Goal: Task Accomplishment & Management: Manage account settings

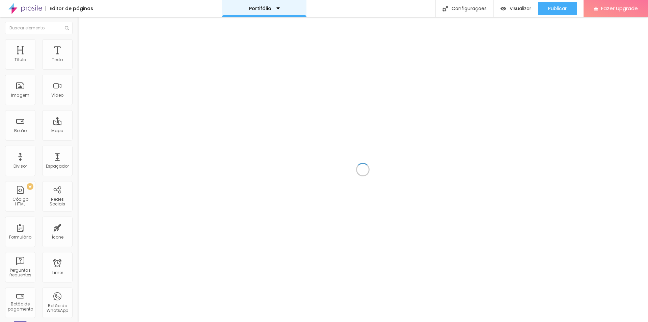
click at [275, 9] on div "Portifólio" at bounding box center [264, 8] width 31 height 5
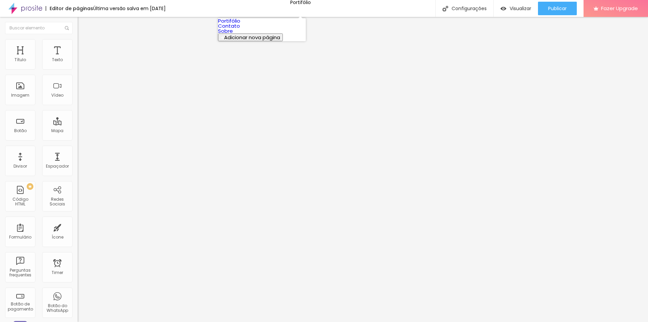
drag, startPoint x: 269, startPoint y: 8, endPoint x: 205, endPoint y: 7, distance: 63.5
click at [205, 7] on div "Editor de páginas Última versão salva em [DATE] Portifólio Configurações Config…" at bounding box center [324, 8] width 648 height 17
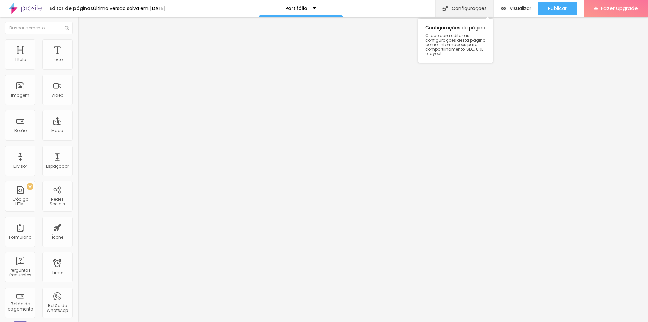
click at [452, 8] on div "Configurações" at bounding box center [465, 8] width 58 height 17
drag, startPoint x: 311, startPoint y: 85, endPoint x: 253, endPoint y: 88, distance: 57.8
type input "P"
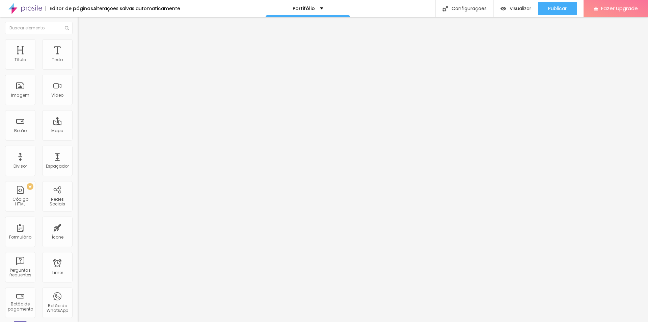
type input "P"
type input "Página de Orçamento"
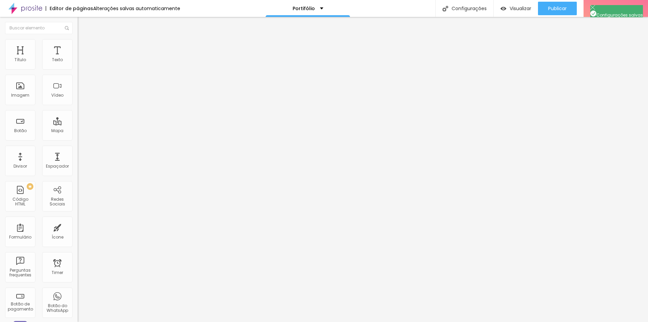
drag, startPoint x: 209, startPoint y: 102, endPoint x: 215, endPoint y: 103, distance: 5.5
click at [78, 44] on li "Estilo" at bounding box center [117, 42] width 78 height 7
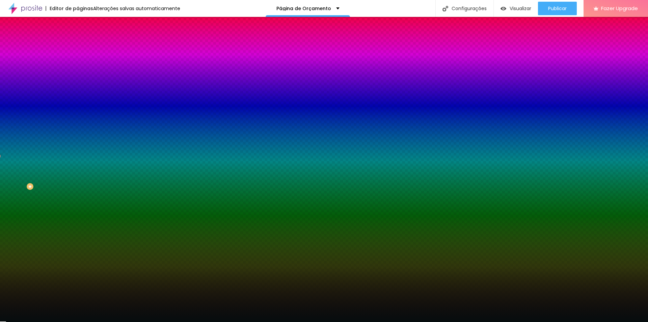
click at [84, 40] on span "Conteúdo" at bounding box center [94, 37] width 21 height 6
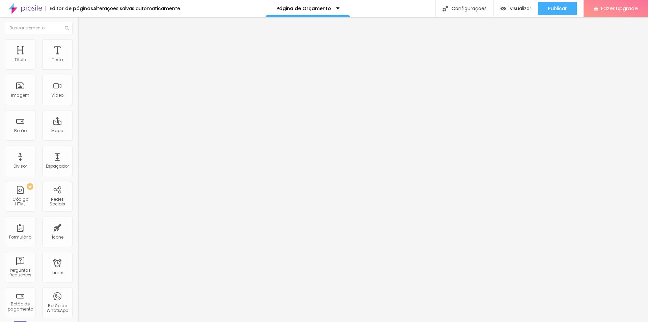
click at [84, 47] on span "Estilo" at bounding box center [89, 44] width 10 height 6
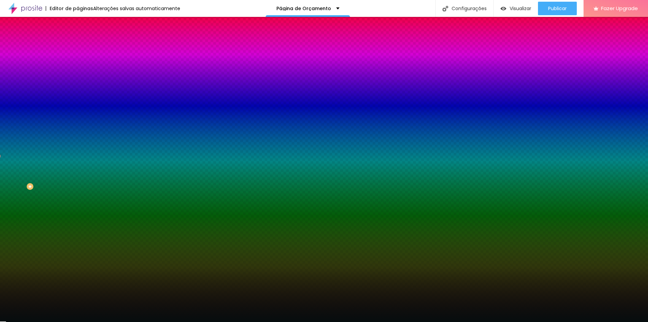
click at [78, 38] on img at bounding box center [81, 35] width 6 height 6
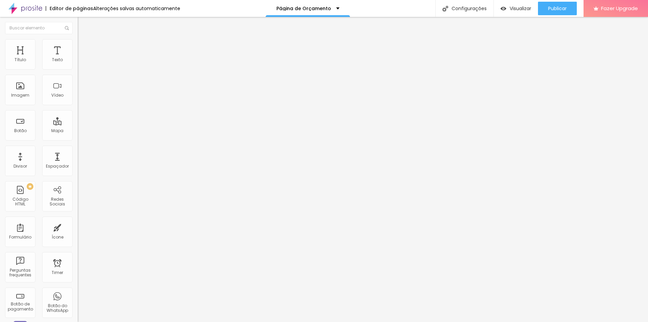
click at [78, 43] on li "Estilo" at bounding box center [117, 42] width 78 height 7
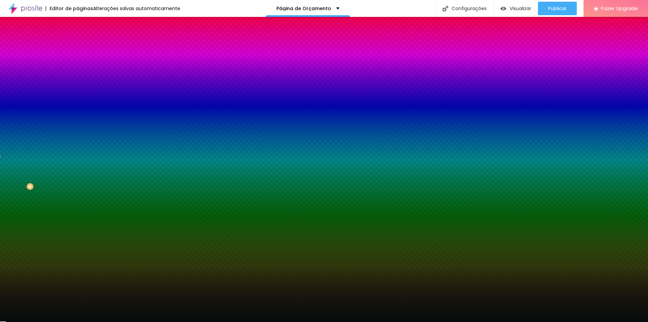
click at [78, 38] on img at bounding box center [81, 35] width 6 height 6
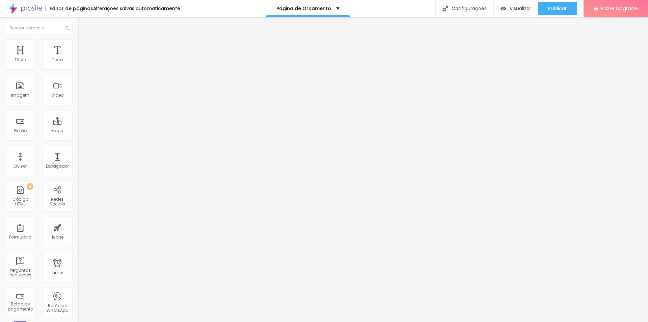
click at [78, 45] on li "Estilo" at bounding box center [117, 42] width 78 height 7
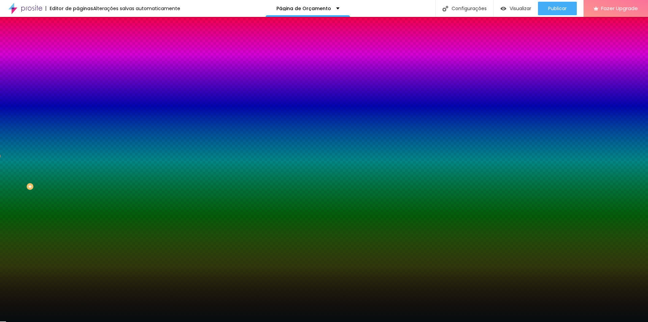
click at [78, 99] on input "#060D0E" at bounding box center [118, 95] width 81 height 7
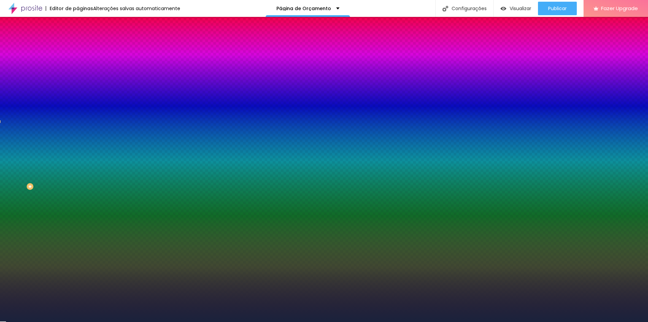
type input "#1A223C"
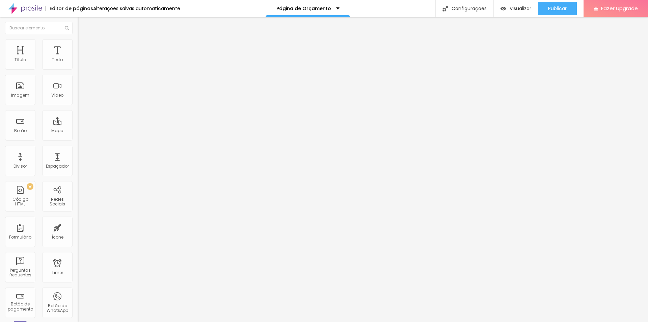
click at [78, 46] on li "Estilo" at bounding box center [117, 42] width 78 height 7
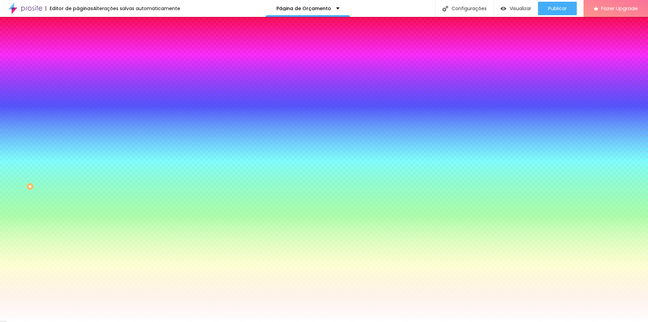
click at [78, 67] on input "#FFFFFF" at bounding box center [118, 67] width 81 height 7
paste input "CF8839"
type input "#CF8839"
click at [78, 97] on div "Borda Voltar ao padrão" at bounding box center [117, 99] width 78 height 19
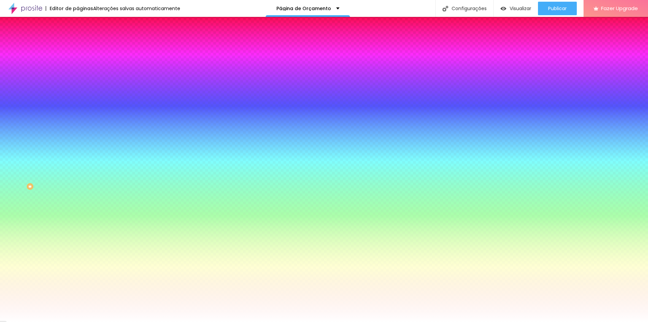
click at [78, 75] on div "Tipografia" at bounding box center [117, 73] width 78 height 4
click at [80, 85] on icon "button" at bounding box center [82, 86] width 4 height 4
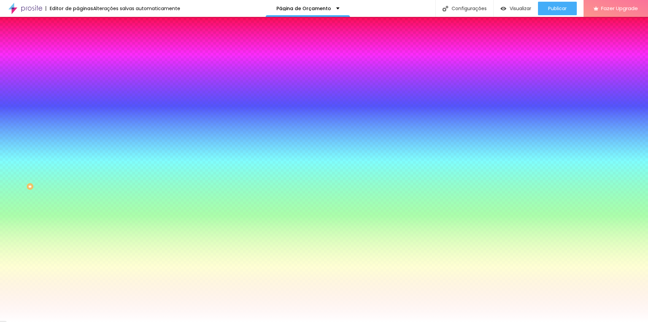
paste input "A14615"
type input "#A14615"
click at [331, 321] on div at bounding box center [324, 322] width 648 height 0
click at [78, 64] on div at bounding box center [117, 64] width 78 height 0
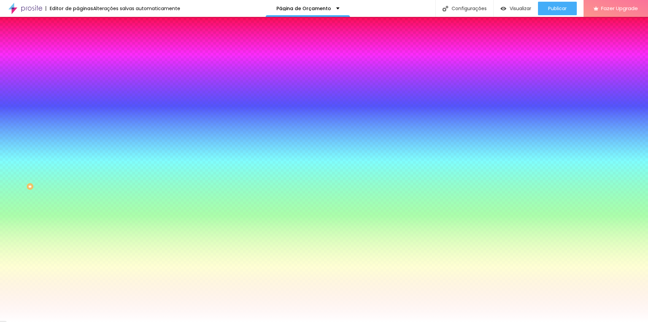
click at [78, 70] on input "#CF8839" at bounding box center [118, 67] width 81 height 7
paste input "A14615"
type input "#A14615"
click at [78, 75] on div "Tipografia" at bounding box center [117, 73] width 78 height 4
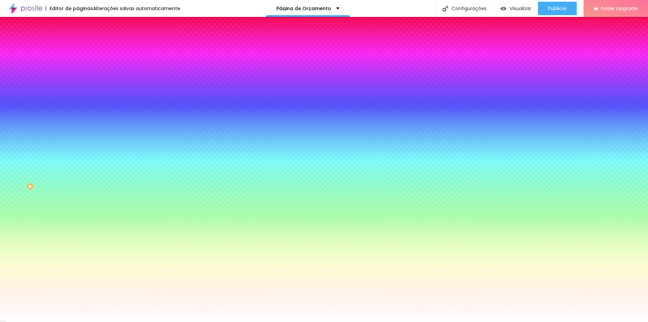
click at [81, 84] on icon "button" at bounding box center [82, 85] width 3 height 3
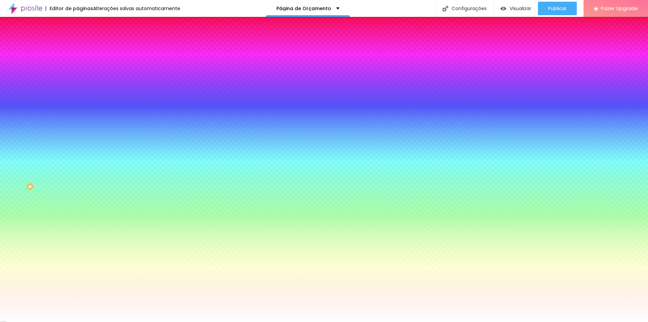
drag, startPoint x: 137, startPoint y: 160, endPoint x: 155, endPoint y: 158, distance: 18.6
paste input "CF8839"
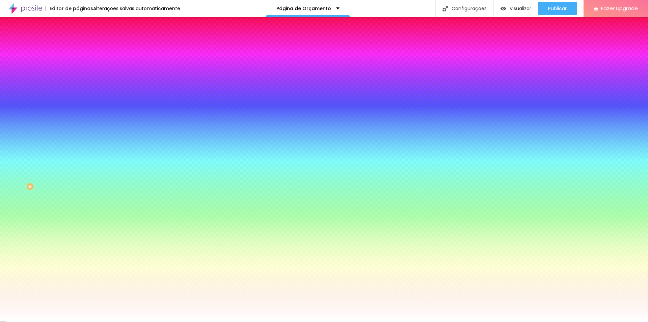
type input "#FFC688"
drag, startPoint x: 132, startPoint y: 176, endPoint x: 116, endPoint y: 168, distance: 18.4
click at [116, 168] on div at bounding box center [324, 161] width 648 height 322
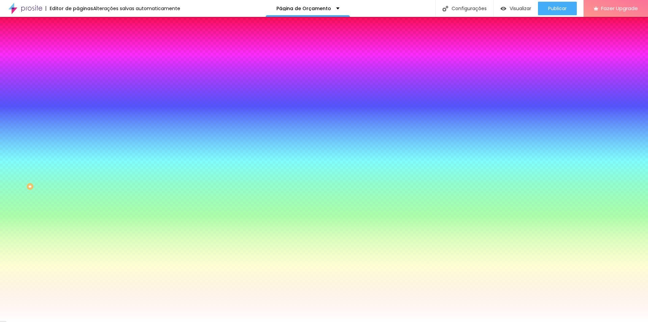
click at [67, 321] on div at bounding box center [324, 322] width 648 height 0
drag, startPoint x: 57, startPoint y: 67, endPoint x: 74, endPoint y: 67, distance: 16.5
click at [78, 67] on div "Cor de fundo Voltar ao padrão #A14615 Tipografia Voltar ao padrão Borda Voltar …" at bounding box center [117, 163] width 78 height 221
click at [80, 84] on icon "button" at bounding box center [82, 86] width 4 height 4
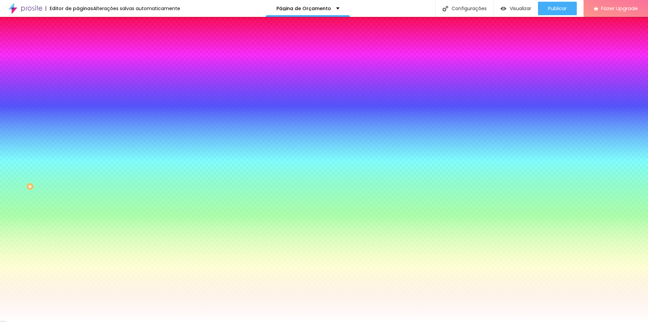
paste input "A14615"
type input "#A14615"
click at [47, 321] on div at bounding box center [324, 322] width 648 height 0
click at [78, 64] on div at bounding box center [117, 64] width 78 height 0
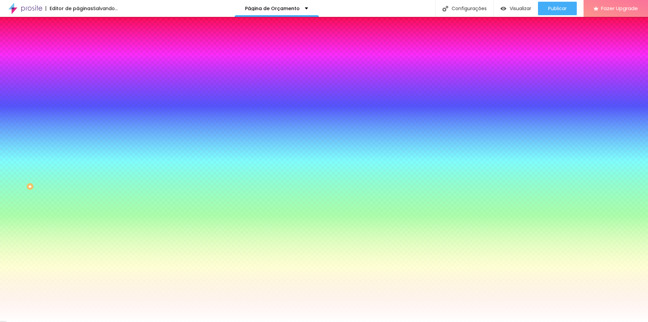
type input "#FAD9CA"
drag, startPoint x: 31, startPoint y: 77, endPoint x: 19, endPoint y: 77, distance: 12.2
click at [19, 77] on div at bounding box center [324, 161] width 648 height 322
click at [78, 227] on div "Editar Botão Conteúdo Estilo Avançado Cor de fundo Voltar ao padrão #FAD9CA Tip…" at bounding box center [117, 169] width 78 height 305
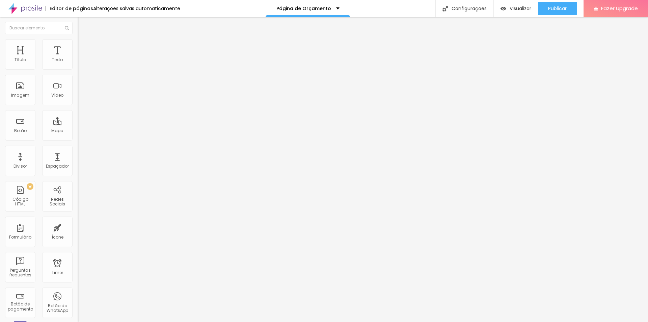
click at [78, 39] on img at bounding box center [81, 42] width 6 height 6
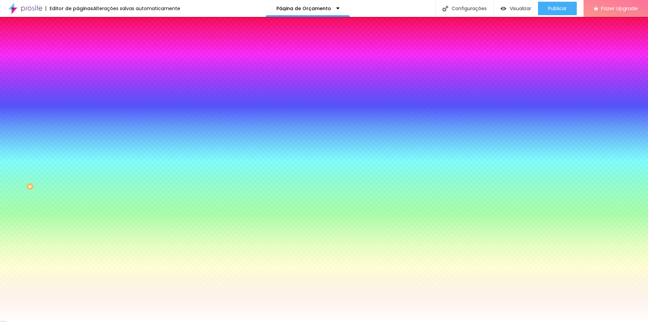
click at [78, 92] on div at bounding box center [117, 92] width 78 height 0
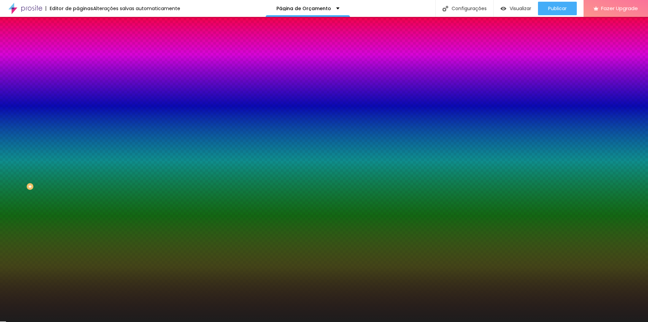
type input "#1B1B1B"
drag, startPoint x: 17, startPoint y: 137, endPoint x: 0, endPoint y: 177, distance: 43.4
click at [78, 140] on div "Imagem de fundo Adicionar imagem Efeito da Imagem Nenhum Nenhum Parallax Cor de…" at bounding box center [117, 96] width 78 height 87
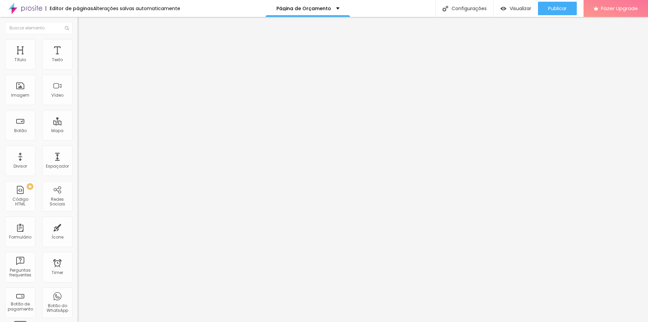
click at [78, 45] on li "Estilo" at bounding box center [117, 42] width 78 height 7
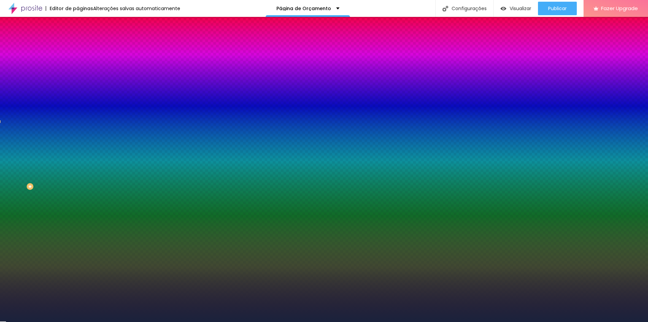
click at [78, 99] on input "#1A223C" at bounding box center [118, 95] width 81 height 7
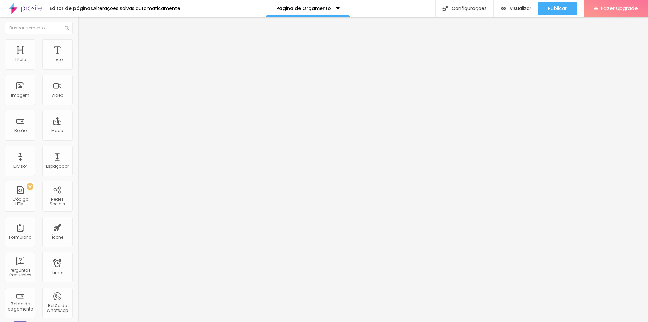
click at [78, 46] on li "Estilo" at bounding box center [117, 42] width 78 height 7
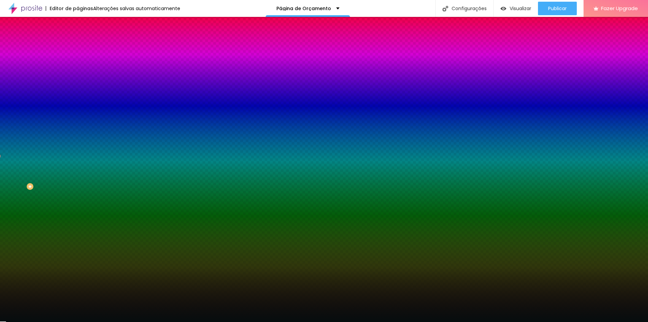
click at [78, 92] on div at bounding box center [117, 92] width 78 height 0
click at [78, 99] on input "#060D0E" at bounding box center [118, 95] width 81 height 7
paste input "1A223C"
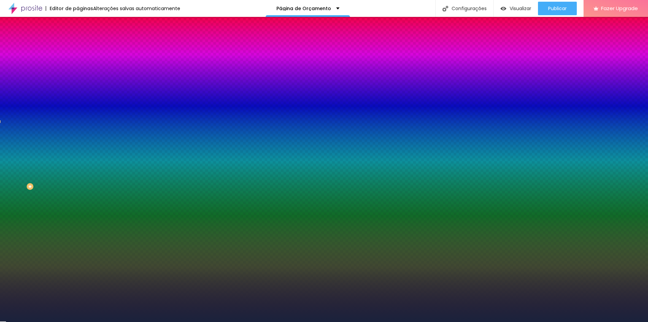
type input "#1A223C"
click at [78, 214] on div "Editar Seção Conteúdo Estilo Avançado Imagem de fundo Adicionar imagem Efeito d…" at bounding box center [117, 169] width 78 height 305
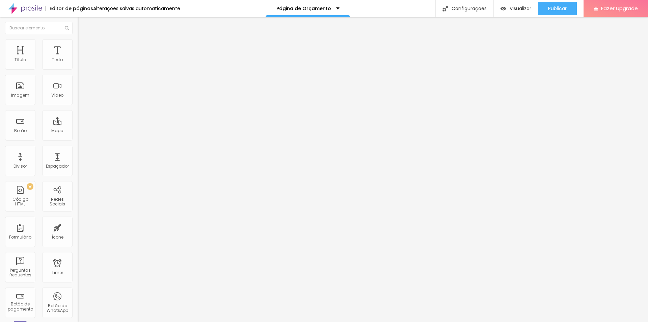
click at [84, 47] on span "Estilo" at bounding box center [89, 44] width 10 height 6
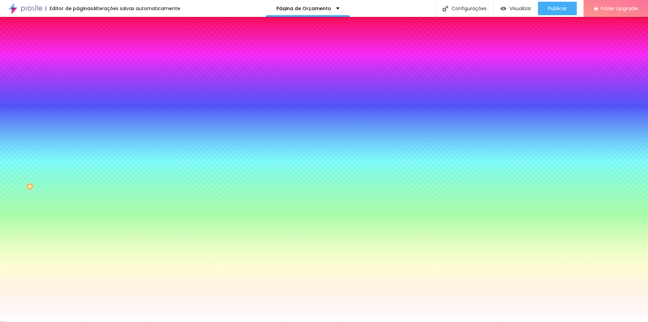
click at [78, 92] on div at bounding box center [117, 92] width 78 height 0
click at [78, 99] on input "#FFFFFF" at bounding box center [118, 95] width 81 height 7
paste input "1A223C"
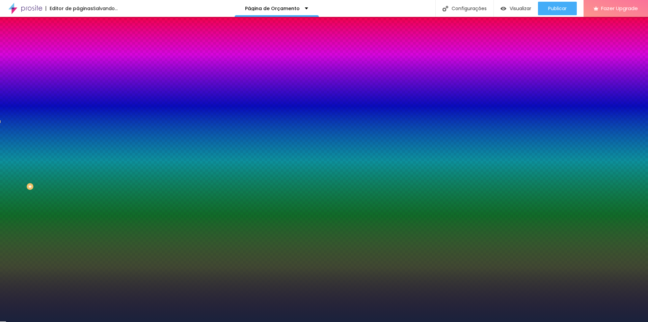
type input "#1A223C"
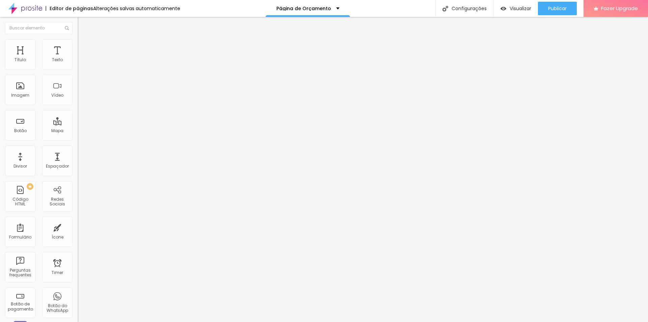
click at [78, 44] on li "Estilo" at bounding box center [117, 42] width 78 height 7
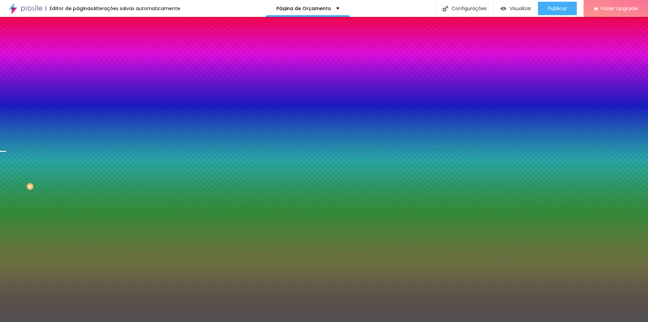
type input "48"
type input "145"
type input "200"
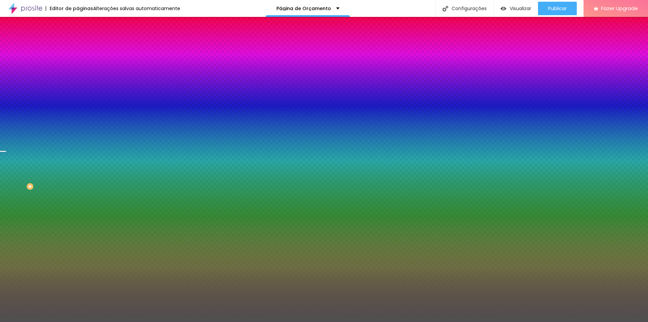
type input "200"
drag, startPoint x: 25, startPoint y: 83, endPoint x: 115, endPoint y: 79, distance: 89.5
type input "200"
click at [115, 150] on input "range" at bounding box center [100, 152] width 44 height 5
drag, startPoint x: 51, startPoint y: 99, endPoint x: 66, endPoint y: 98, distance: 15.0
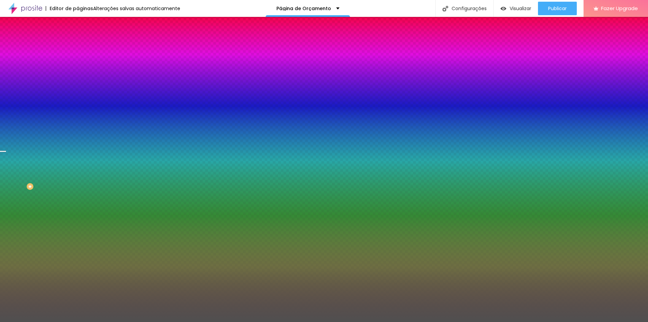
click at [78, 100] on div "Editar Coluna Conteúdo Estilo Avançado Cor de fundo Voltar ao padrão #505050 20…" at bounding box center [117, 169] width 78 height 305
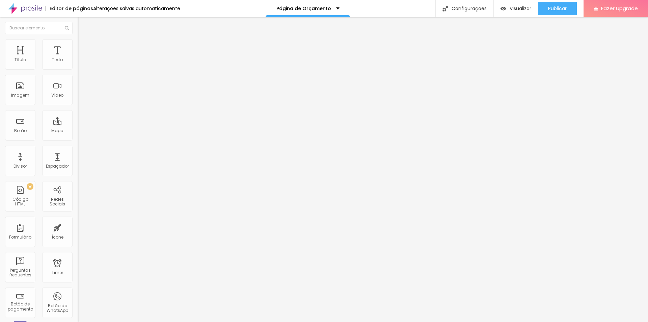
click at [78, 44] on li "Estilo" at bounding box center [117, 42] width 78 height 7
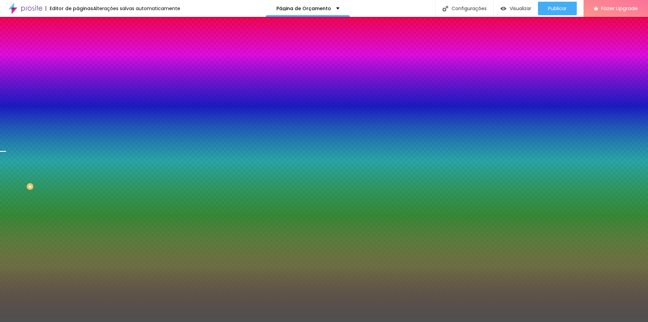
click at [78, 64] on div at bounding box center [117, 64] width 78 height 0
drag, startPoint x: 67, startPoint y: 100, endPoint x: 62, endPoint y: 154, distance: 54.9
click at [78, 147] on div "Editar Coluna Conteúdo Estilo Avançado Cor de fundo Voltar ao padrão #505050 20…" at bounding box center [117, 169] width 78 height 305
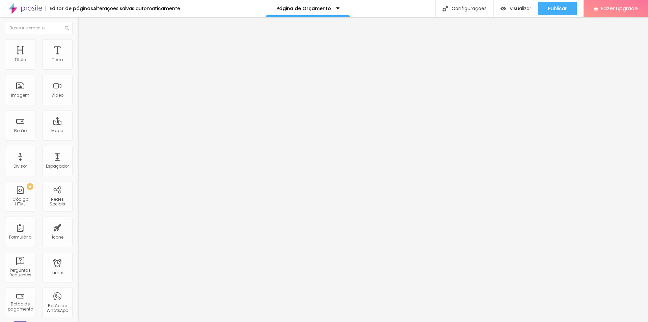
click at [78, 41] on ul "Conteúdo Estilo Avançado" at bounding box center [117, 42] width 78 height 20
click at [78, 44] on img at bounding box center [81, 42] width 6 height 6
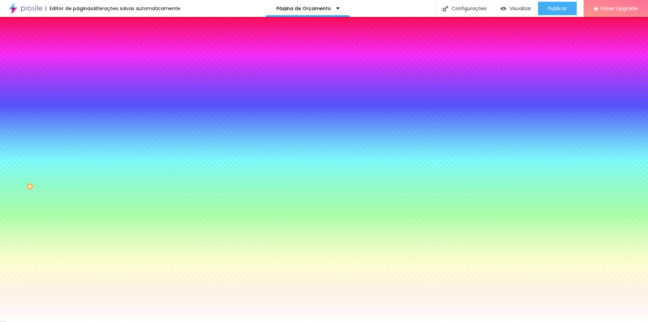
click at [78, 64] on div at bounding box center [117, 64] width 78 height 0
drag, startPoint x: 18, startPoint y: 77, endPoint x: 12, endPoint y: 80, distance: 6.2
click at [24, 22] on div at bounding box center [24, 21] width 1 height 1
type input "#ECEEE5"
drag, startPoint x: 61, startPoint y: 103, endPoint x: 58, endPoint y: 117, distance: 14.7
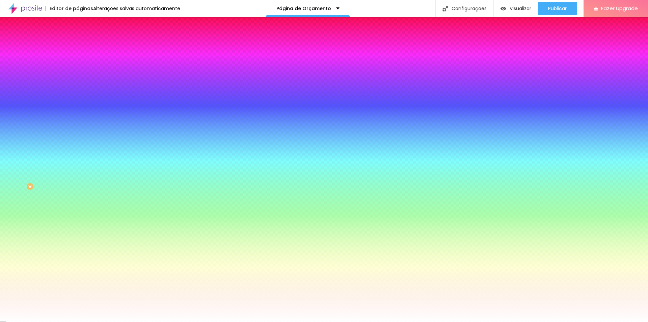
click at [58, 117] on div at bounding box center [324, 161] width 648 height 322
click at [78, 65] on input "#ECEEE5" at bounding box center [118, 67] width 81 height 7
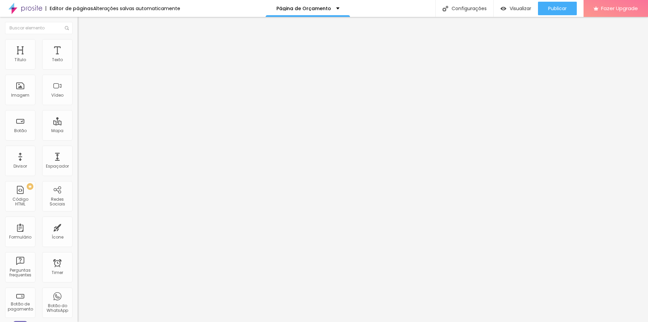
click at [84, 47] on span "Estilo" at bounding box center [89, 44] width 10 height 6
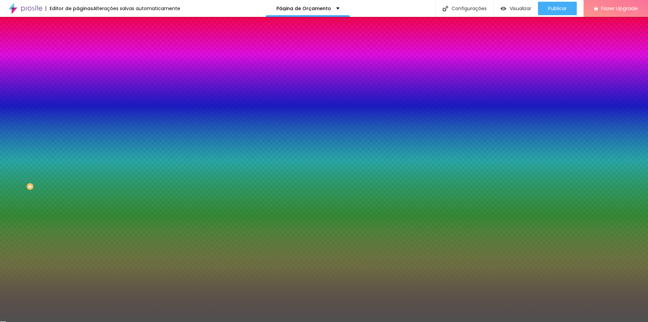
click at [78, 66] on input "#505050" at bounding box center [118, 67] width 81 height 7
paste input "ECEEE5"
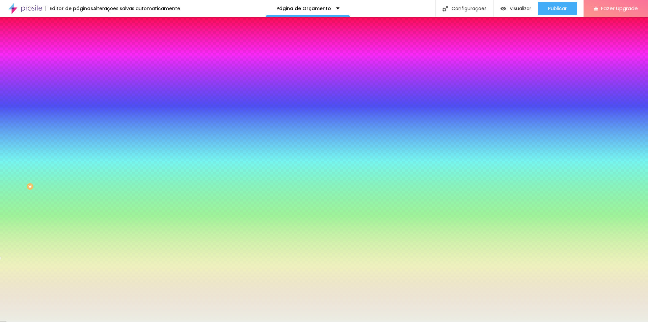
type input "#ECEEE5"
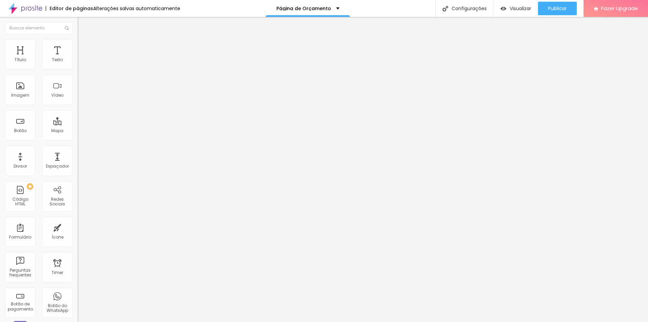
click at [78, 47] on ul "Conteúdo Estilo Avançado" at bounding box center [117, 42] width 78 height 20
click at [84, 45] on span "Estilo" at bounding box center [89, 44] width 10 height 6
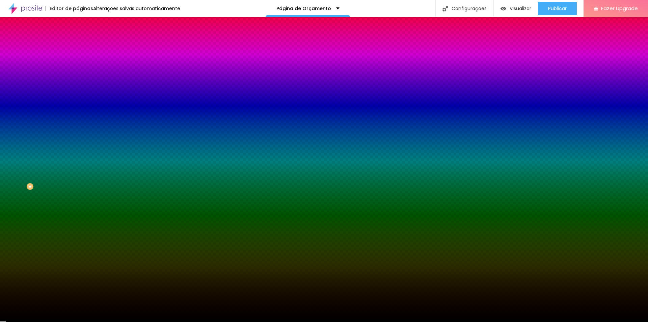
click at [78, 68] on input "#000000" at bounding box center [118, 67] width 81 height 7
paste input "ECEEE5"
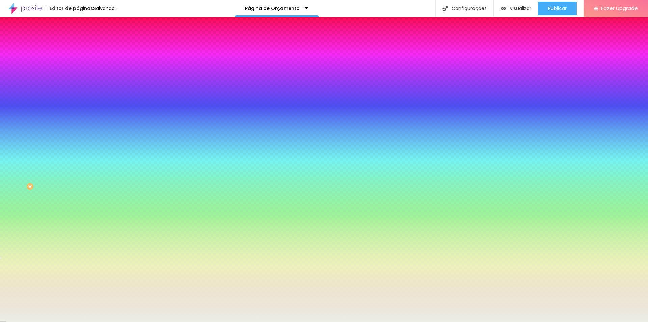
type input "#ECEEE5"
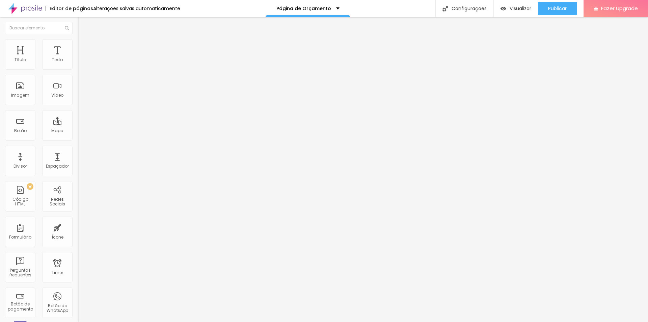
click at [78, 39] on li "Estilo" at bounding box center [117, 42] width 78 height 7
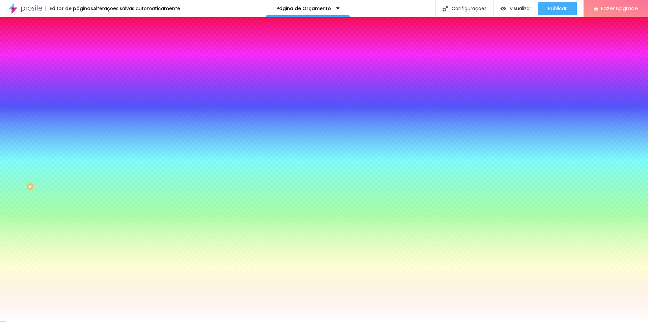
click at [78, 69] on input "#FFFFFF" at bounding box center [118, 67] width 81 height 7
paste input "ECEEE5"
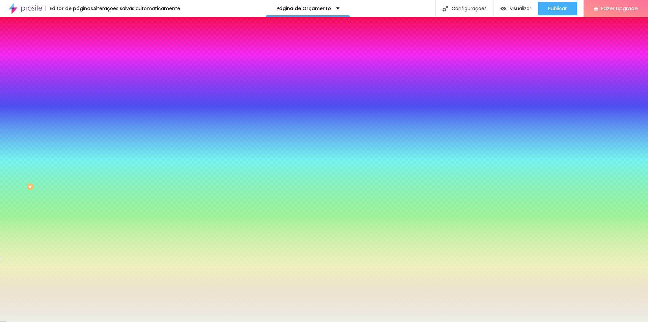
type input "#ECEEE5"
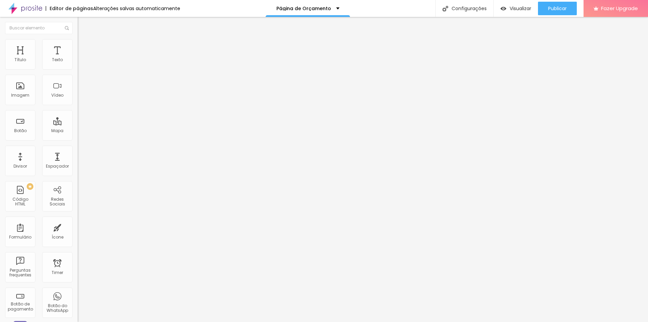
click at [78, 38] on ul "Conteúdo Estilo Avançado" at bounding box center [117, 42] width 78 height 20
click at [78, 39] on ul "Conteúdo Estilo Avançado" at bounding box center [117, 42] width 78 height 20
click at [78, 45] on ul "Conteúdo Estilo Avançado" at bounding box center [117, 42] width 78 height 20
click at [78, 43] on img at bounding box center [81, 42] width 6 height 6
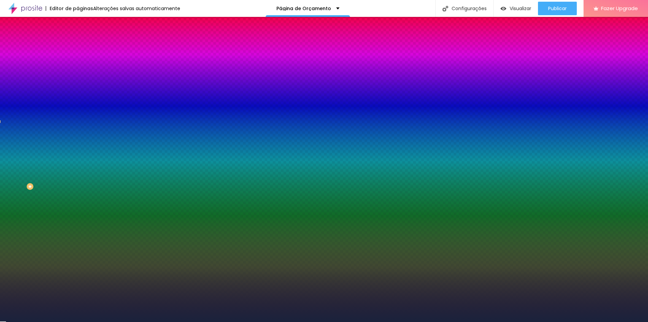
click at [78, 92] on div at bounding box center [117, 92] width 78 height 0
click at [78, 99] on input "#1A223C" at bounding box center [118, 95] width 81 height 7
paste input "A14615"
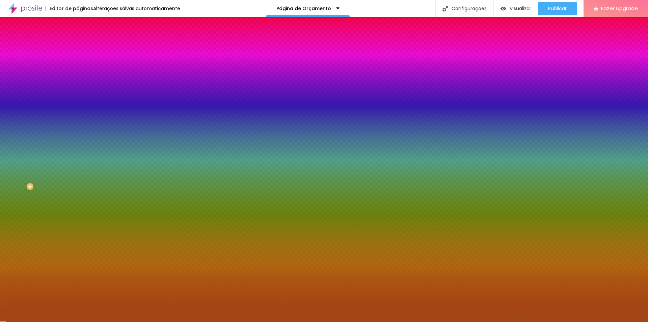
type input "#A14615"
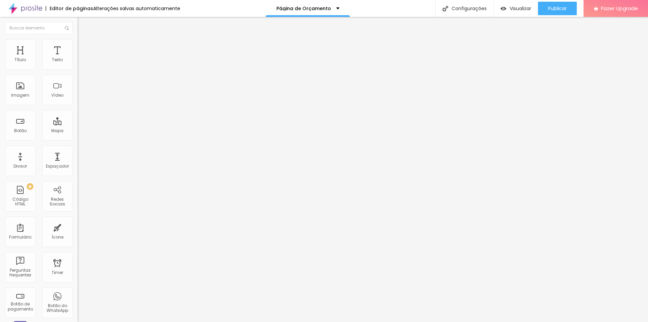
click at [40, 35] on div at bounding box center [39, 28] width 78 height 22
click at [39, 31] on input "text" at bounding box center [39, 28] width 68 height 12
click at [78, 46] on ul "Estilo Avançado" at bounding box center [117, 39] width 78 height 14
click at [84, 47] on span "Avançado" at bounding box center [95, 44] width 22 height 6
click at [78, 48] on ul "Conteúdo Estilo Avançado" at bounding box center [117, 42] width 78 height 20
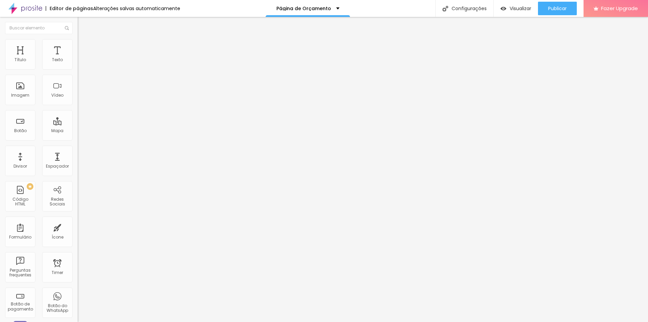
click at [78, 46] on li "Estilo" at bounding box center [117, 42] width 78 height 7
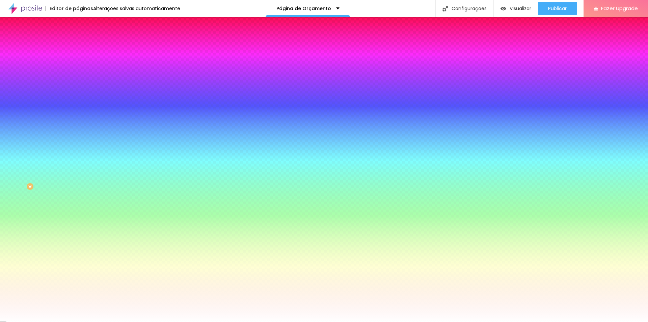
click at [78, 64] on div at bounding box center [117, 64] width 78 height 0
click at [78, 57] on div "Cor de fundo" at bounding box center [117, 55] width 78 height 4
click at [78, 69] on input "#FFFFFF" at bounding box center [118, 67] width 81 height 7
click at [78, 64] on div at bounding box center [117, 64] width 78 height 0
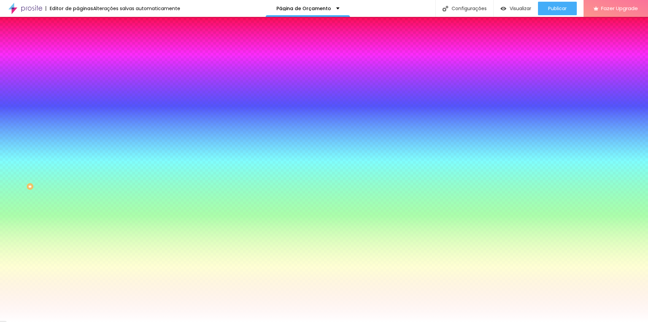
click at [78, 70] on input "#FFFFFF" at bounding box center [118, 67] width 81 height 7
paste input "1A233C"
type input "#1A233C"
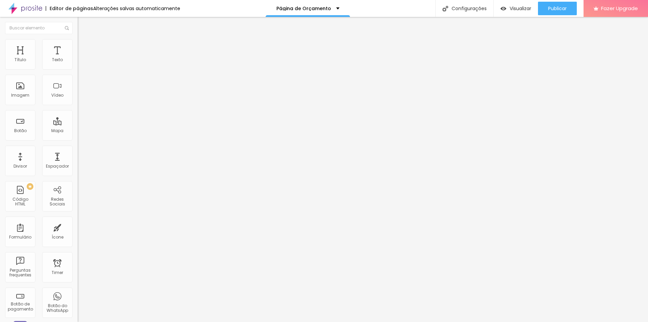
click at [84, 46] on span "Estilo" at bounding box center [89, 44] width 10 height 6
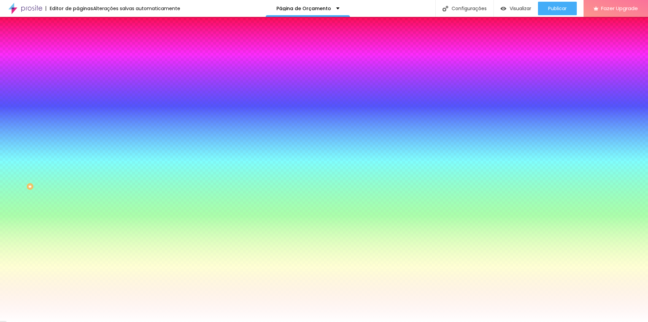
click at [78, 64] on div at bounding box center [117, 64] width 78 height 0
click at [78, 65] on input "#0F1C3C" at bounding box center [118, 67] width 81 height 7
paste input "1A23"
type input "#1A233C"
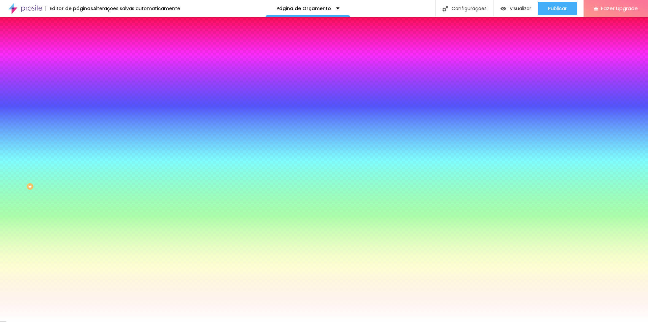
click at [78, 223] on div "Editar Botão Conteúdo Estilo Avançado Cor de fundo Voltar ao padrão #1A233C Tip…" at bounding box center [117, 169] width 78 height 305
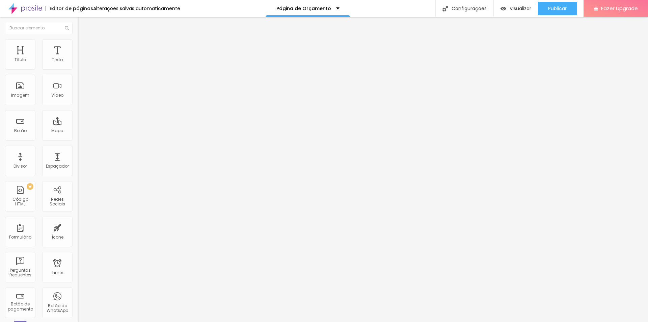
click at [78, 50] on ul "Conteúdo Estilo Avançado" at bounding box center [117, 42] width 78 height 20
click at [78, 43] on img at bounding box center [81, 42] width 6 height 6
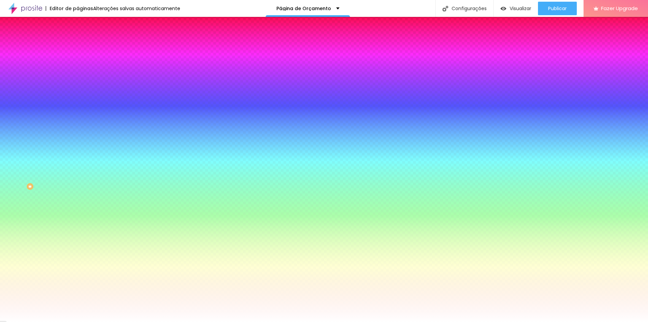
click at [78, 230] on div at bounding box center [117, 230] width 78 height 0
drag, startPoint x: 34, startPoint y: 175, endPoint x: 64, endPoint y: 174, distance: 29.7
click at [46, 164] on div at bounding box center [324, 161] width 648 height 322
click at [454, 132] on div at bounding box center [454, 131] width 1 height 1
drag, startPoint x: 37, startPoint y: 180, endPoint x: 31, endPoint y: 183, distance: 7.1
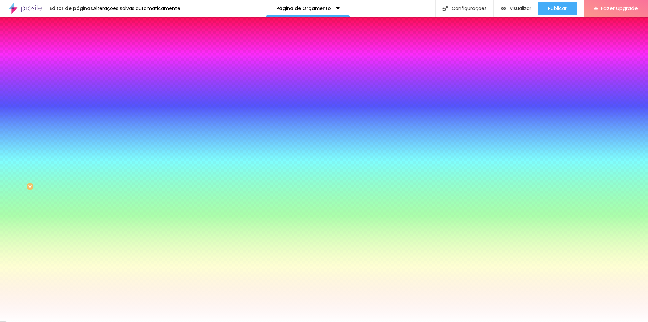
click at [31, 183] on div at bounding box center [324, 161] width 648 height 322
click at [40, 179] on div at bounding box center [324, 161] width 648 height 322
type input "#142B77"
click at [522, 166] on div at bounding box center [522, 165] width 1 height 1
click at [78, 230] on input "#142B77" at bounding box center [118, 233] width 81 height 7
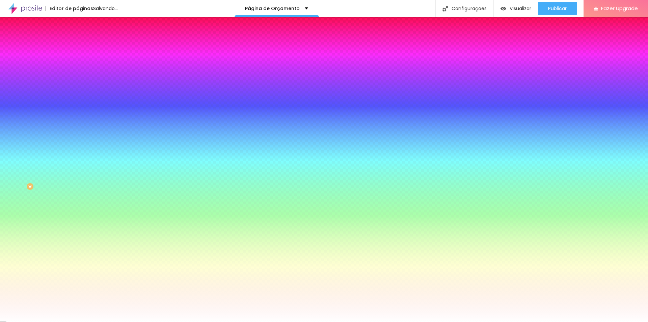
click at [78, 230] on input "#142B77" at bounding box center [118, 233] width 81 height 7
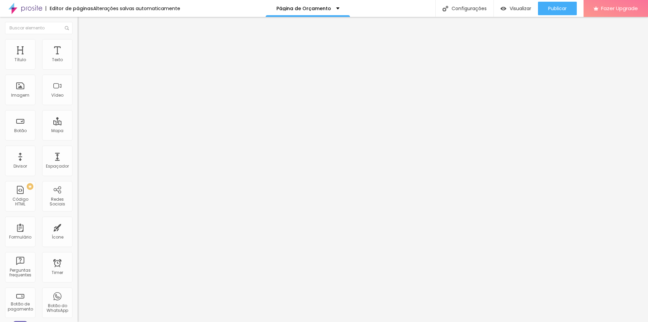
click at [78, 39] on img at bounding box center [81, 42] width 6 height 6
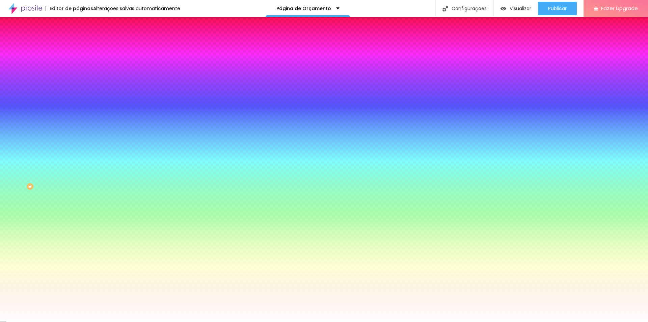
click at [78, 230] on div at bounding box center [117, 230] width 78 height 0
click at [78, 230] on input "#FFFFFF" at bounding box center [118, 233] width 81 height 7
paste input "142B77"
type input "#142B77"
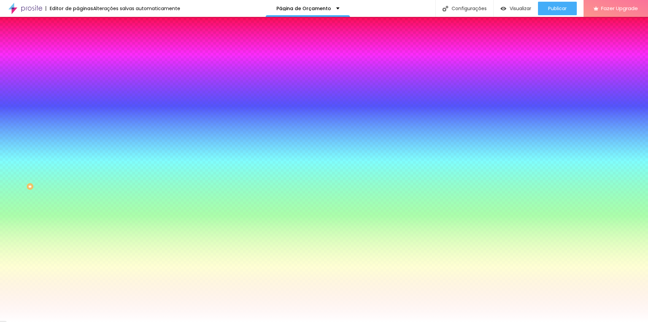
click at [78, 213] on div "Editar Botão Conteúdo Estilo Avançado Cor de fundo Voltar ao padrão #1A233C Tip…" at bounding box center [117, 169] width 78 height 305
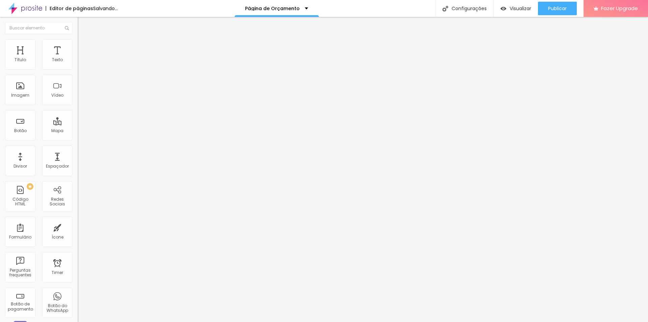
click at [84, 47] on span "Avançado" at bounding box center [95, 44] width 22 height 6
click at [84, 47] on span "Estilo" at bounding box center [89, 44] width 10 height 6
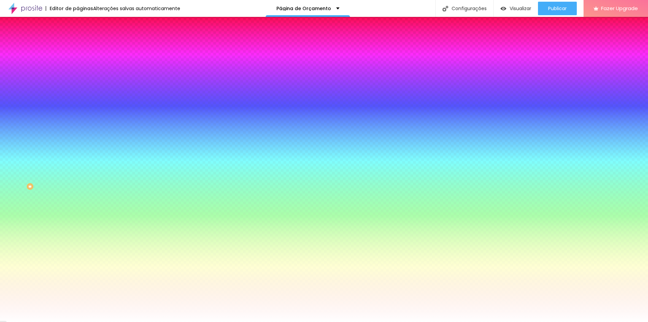
click at [78, 67] on input "#1CD315" at bounding box center [118, 67] width 81 height 7
paste input "A233C"
type input "#1A233C"
click at [78, 103] on div "Borda Voltar ao padrão" at bounding box center [117, 99] width 78 height 19
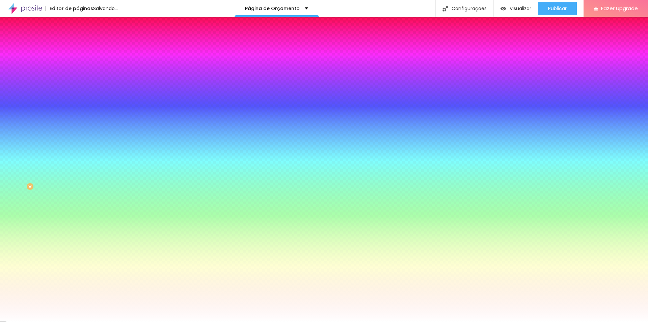
click at [78, 230] on div at bounding box center [117, 230] width 78 height 0
click at [78, 230] on input "#FFFFFF" at bounding box center [118, 233] width 81 height 7
paste input "142B77"
type input "#142B77"
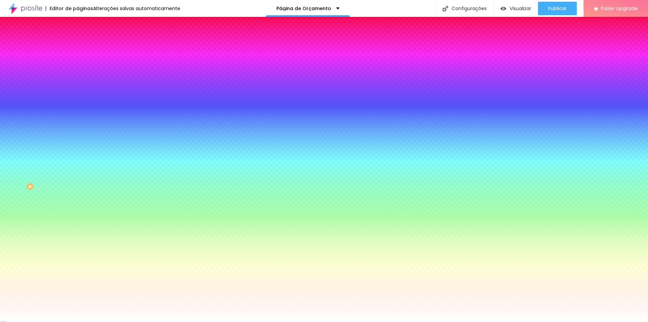
click at [78, 211] on div "Editar Botão Conteúdo Estilo Avançado Cor de fundo Voltar ao padrão #1A233C Tip…" at bounding box center [117, 169] width 78 height 305
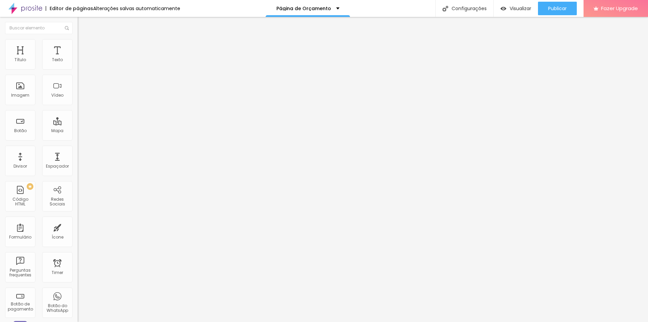
click at [78, 43] on li "Avançado" at bounding box center [117, 42] width 78 height 7
click at [78, 39] on li "Avançado" at bounding box center [117, 42] width 78 height 7
click at [78, 45] on ul "Estilo Avançado" at bounding box center [117, 39] width 78 height 14
click at [84, 46] on span "Avançado" at bounding box center [95, 44] width 22 height 6
click at [84, 40] on span "Estilo" at bounding box center [89, 37] width 10 height 6
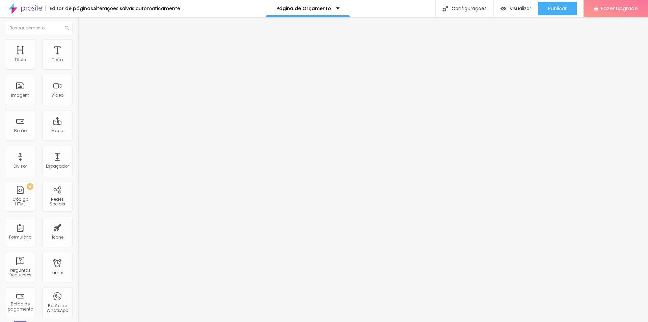
type input "1.2"
type input "1.1"
type input "1"
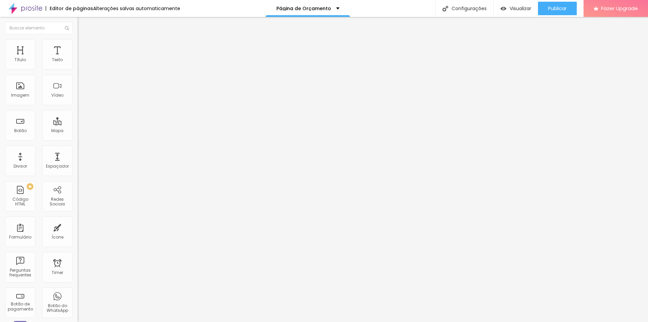
type input "1"
type input "1.1"
type input "1.2"
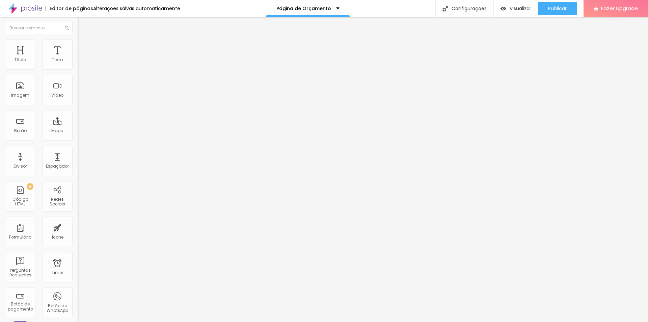
type input "1.1"
type input "1.2"
drag, startPoint x: 38, startPoint y: 92, endPoint x: 34, endPoint y: 92, distance: 4.4
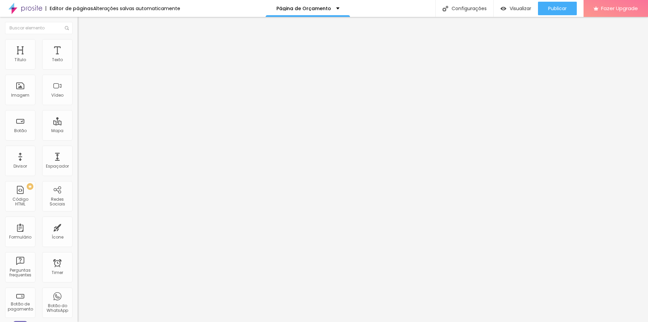
type input "1.2"
click at [78, 315] on input "range" at bounding box center [100, 317] width 44 height 5
click at [78, 130] on input "16" at bounding box center [90, 133] width 25 height 7
type input "8"
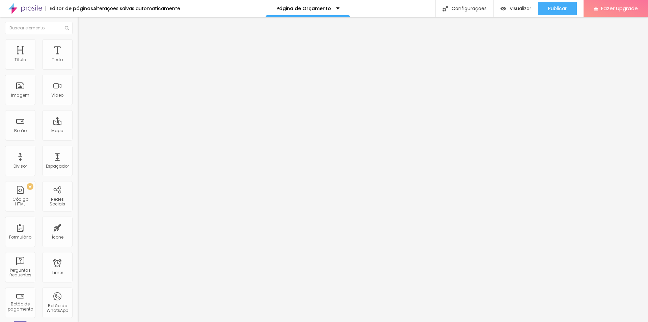
type input "3"
type input "32"
drag, startPoint x: 52, startPoint y: 46, endPoint x: 51, endPoint y: 50, distance: 4.9
click at [84, 45] on span "Avançado" at bounding box center [95, 44] width 22 height 6
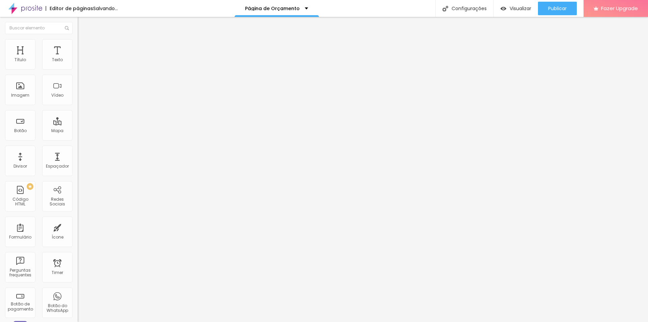
click at [78, 130] on input "16" at bounding box center [90, 133] width 25 height 7
type input "8"
type input "32"
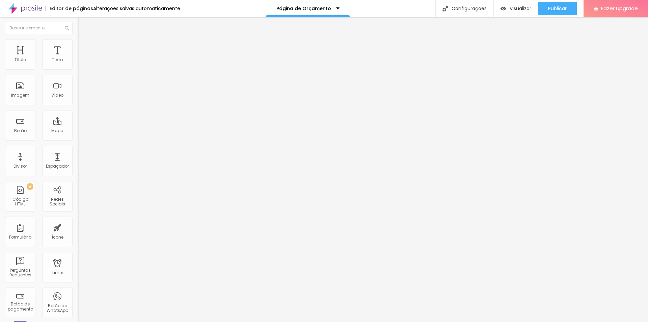
type input "32"
type input "1.4"
click at [78, 315] on input "range" at bounding box center [100, 317] width 44 height 5
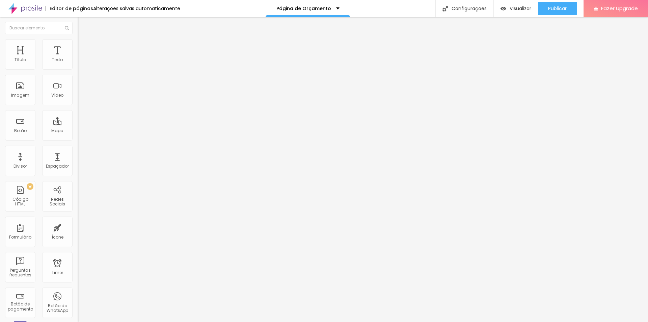
click at [84, 47] on span "Avançado" at bounding box center [95, 44] width 22 height 6
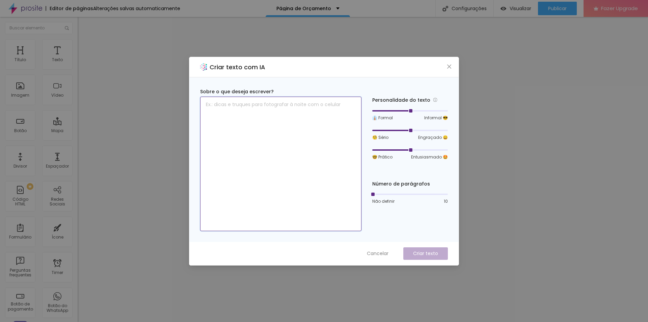
click at [272, 108] on textarea at bounding box center [280, 164] width 161 height 134
click at [451, 66] on icon "close" at bounding box center [449, 66] width 5 height 5
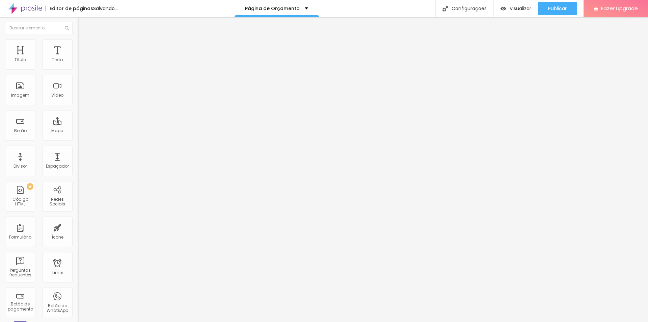
click at [78, 45] on li "Avançado" at bounding box center [117, 42] width 78 height 7
click at [78, 130] on input "17" at bounding box center [90, 133] width 25 height 7
type input "1"
type input "12"
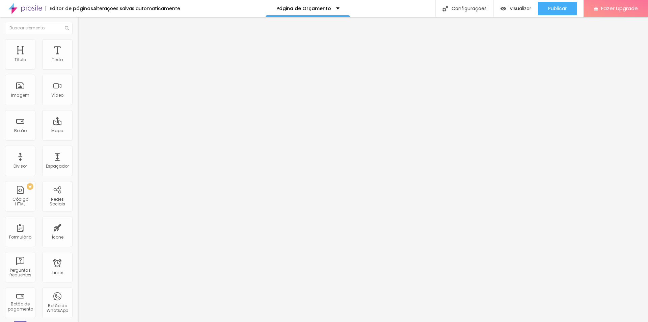
type input "12"
type input "8"
type input "1"
type input "16"
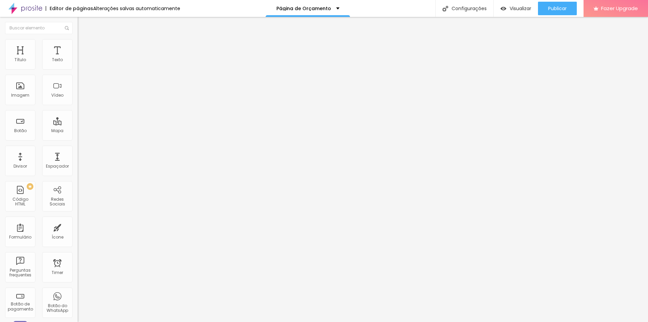
click at [84, 47] on span "Avançado" at bounding box center [95, 44] width 22 height 6
click at [84, 45] on span "Avançado" at bounding box center [95, 44] width 22 height 6
click at [78, 226] on input "1.7" at bounding box center [94, 229] width 33 height 7
type input "0"
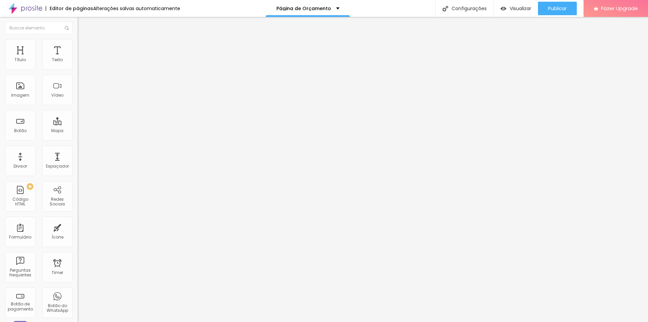
type input "0"
click at [80, 63] on icon "button" at bounding box center [82, 61] width 4 height 4
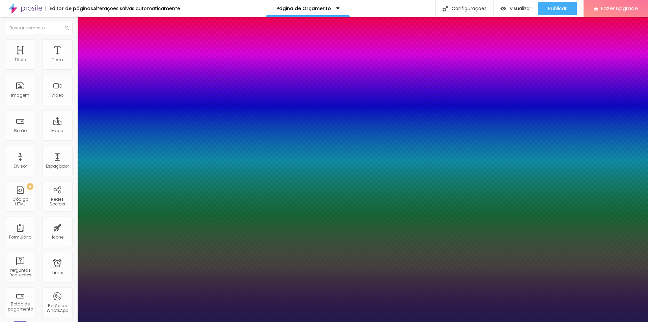
type input "1"
click at [33, 321] on div at bounding box center [324, 322] width 648 height 0
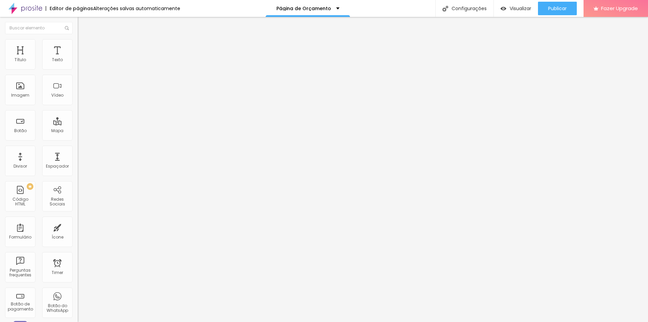
click at [78, 46] on li "Estilo" at bounding box center [117, 42] width 78 height 7
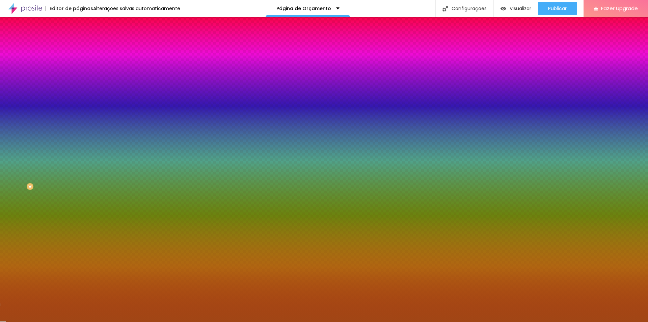
click at [78, 92] on div at bounding box center [117, 92] width 78 height 0
click at [78, 99] on input "#A14615" at bounding box center [118, 95] width 81 height 7
paste input "CF8839"
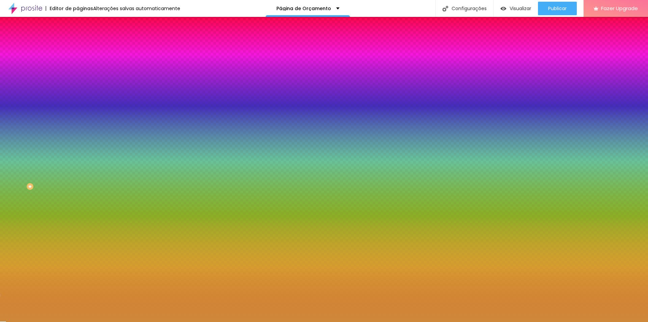
click at [78, 242] on div "Editar Seção Conteúdo Estilo Avançado Imagem de fundo Adicionar imagem Efeito d…" at bounding box center [117, 169] width 78 height 305
click at [78, 92] on div at bounding box center [117, 92] width 78 height 0
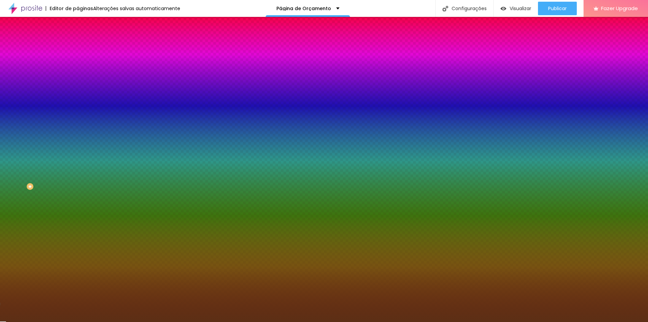
drag, startPoint x: 31, startPoint y: 134, endPoint x: 45, endPoint y: 163, distance: 32.6
click at [45, 163] on div at bounding box center [324, 161] width 648 height 322
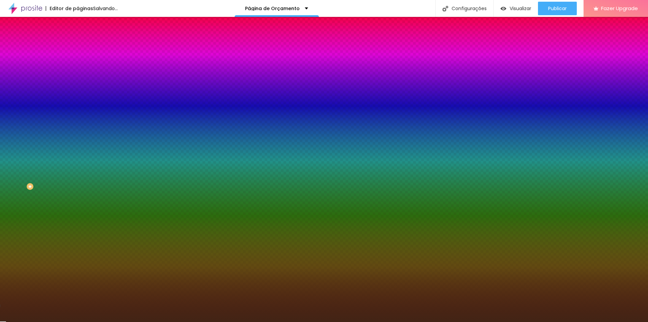
click at [41, 168] on div at bounding box center [324, 161] width 648 height 322
click at [60, 179] on div at bounding box center [324, 161] width 648 height 322
type input "#482212"
click at [43, 167] on div at bounding box center [324, 161] width 648 height 322
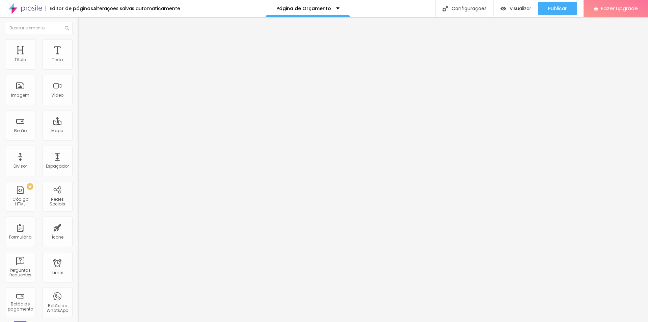
click at [84, 47] on span "Estilo" at bounding box center [89, 44] width 10 height 6
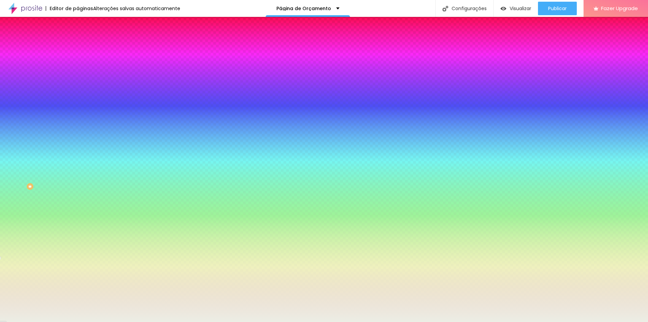
type input "196"
type input "194"
type input "156"
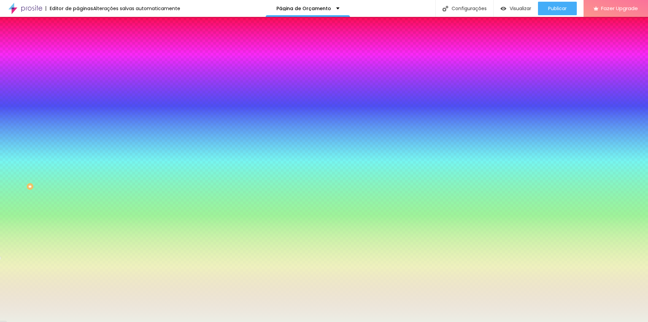
type input "156"
type input "153"
type input "151"
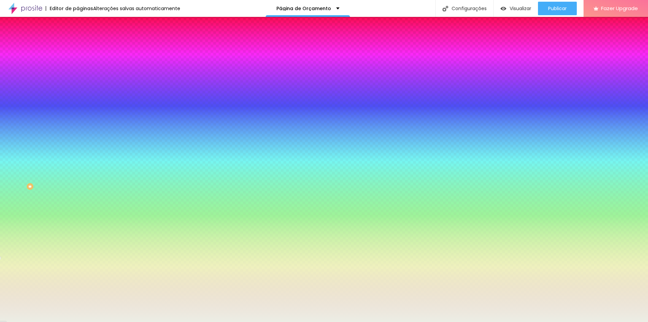
type input "148"
type input "145"
type input "142"
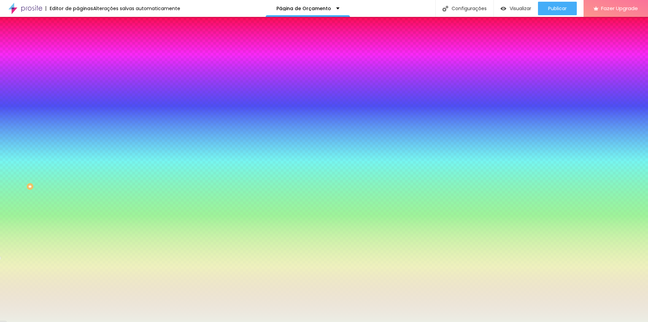
type input "142"
type input "140"
type input "135"
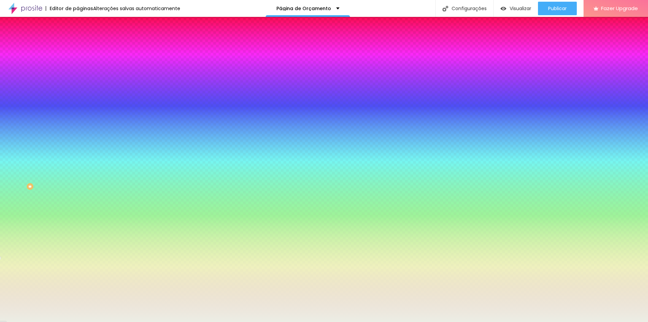
type input "127"
type input "118"
type input "105"
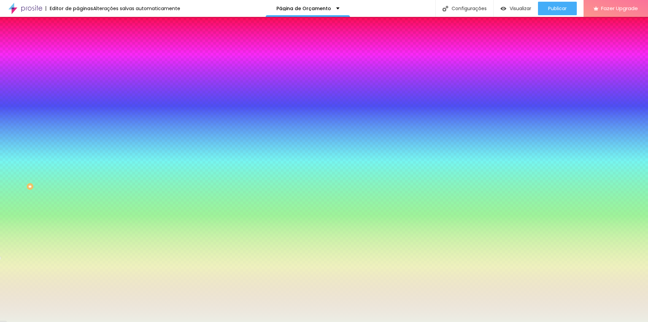
type input "105"
type input "91"
type input "71"
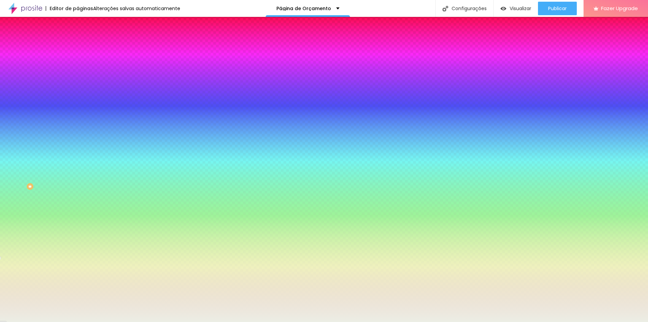
type input "46"
type input "26"
type input "11"
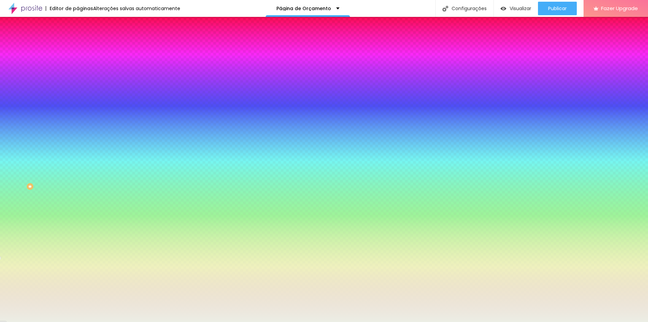
type input "11"
type input "0"
type input "7"
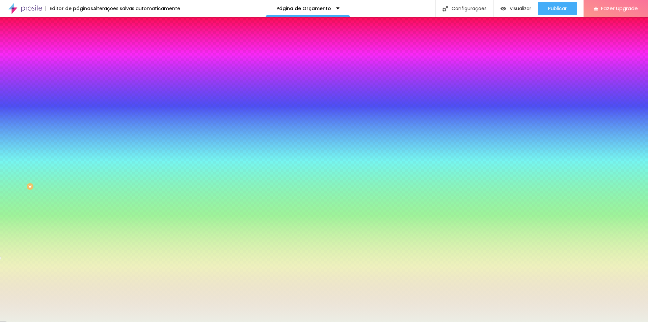
type input "200"
drag, startPoint x: 56, startPoint y: 82, endPoint x: 77, endPoint y: 84, distance: 20.4
click at [78, 150] on input "range" at bounding box center [100, 152] width 44 height 5
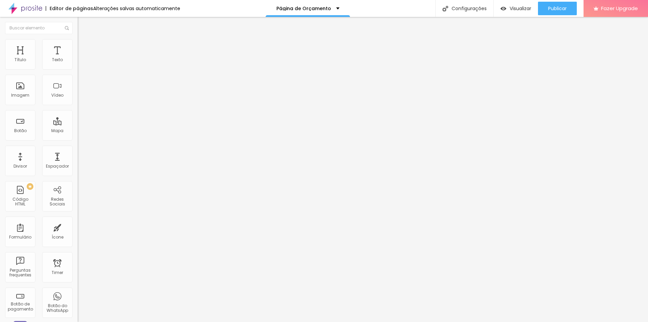
click at [84, 46] on span "Estilo" at bounding box center [89, 44] width 10 height 6
click at [84, 47] on span "Estilo" at bounding box center [89, 44] width 10 height 6
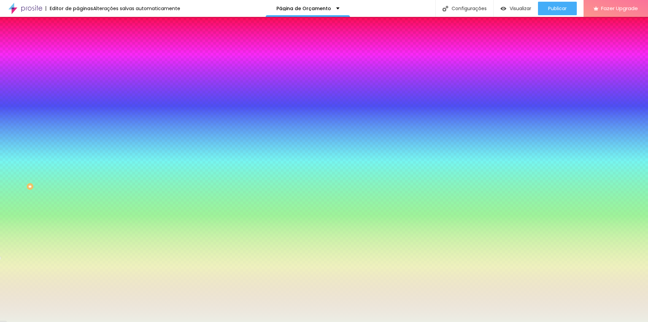
type input "15"
type input "16"
type input "30"
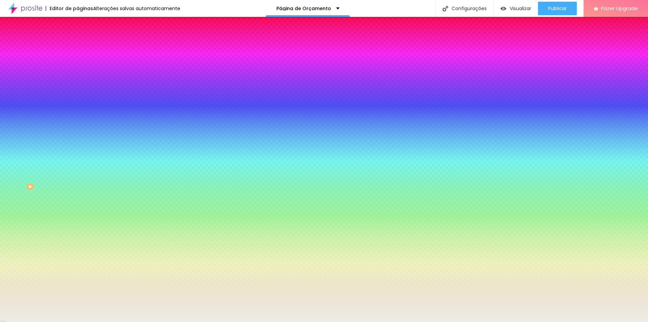
type input "30"
type input "31"
type input "33"
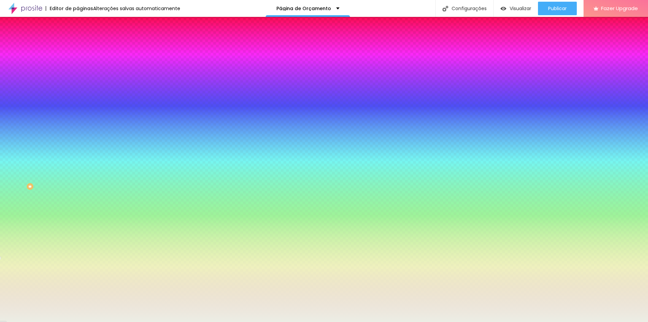
type input "35"
type input "36"
type input "38"
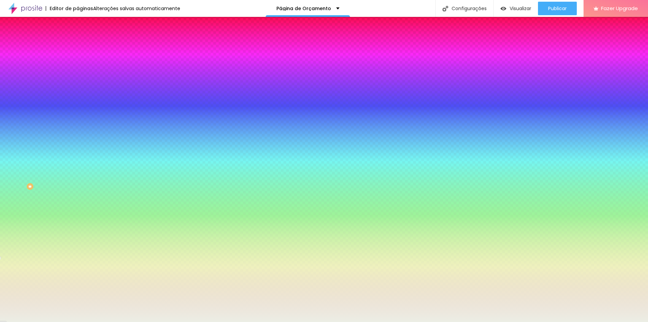
type input "38"
type input "39"
type input "43"
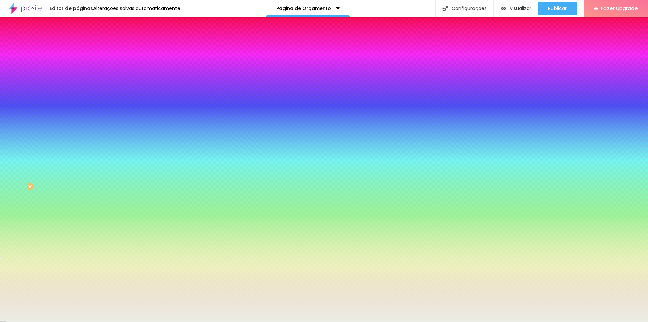
type input "49"
type input "59"
type input "76"
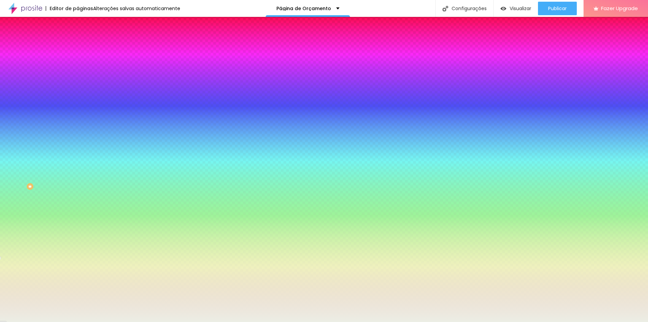
type input "76"
type input "91"
type input "104"
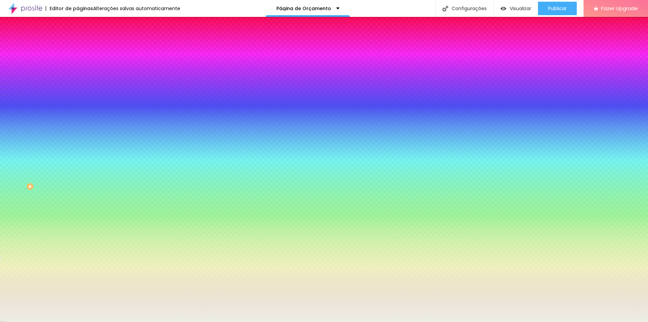
type input "118"
type input "127"
type input "132"
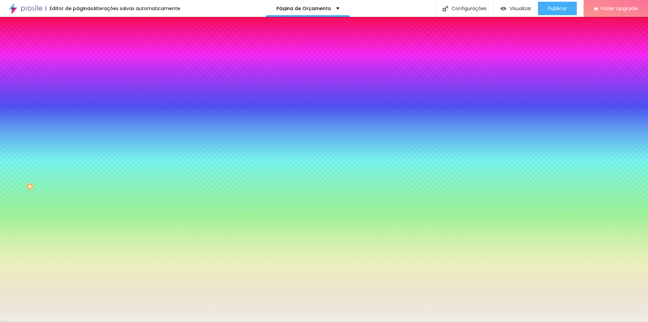
type input "132"
type input "135"
type input "137"
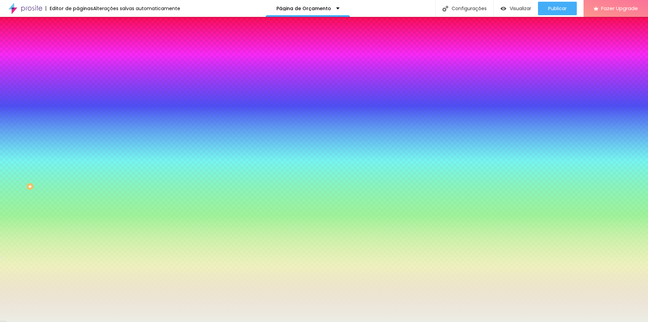
type input "138"
type input "146"
type input "174"
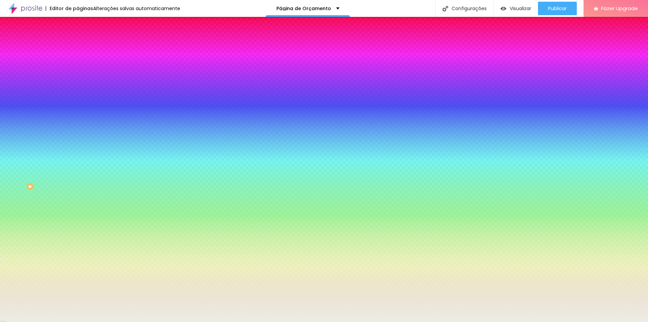
type input "174"
type input "200"
type input "137"
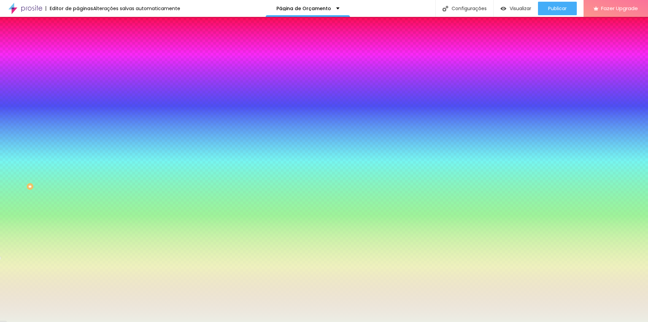
type input "41"
type input "44"
type input "74"
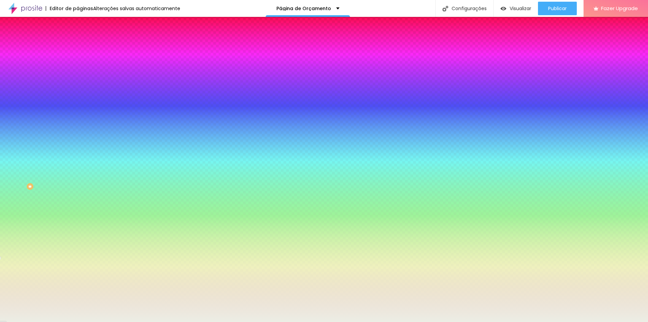
type input "74"
type input "150"
type input "200"
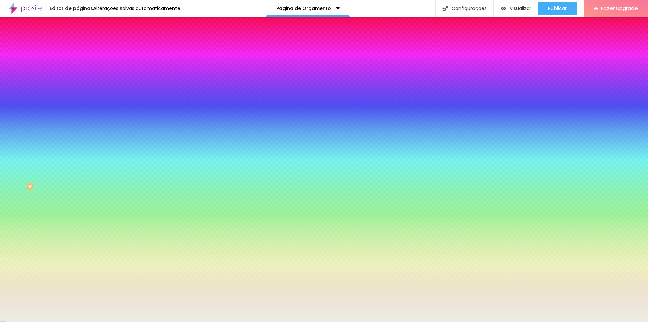
type input "184"
type input "89"
type input "10"
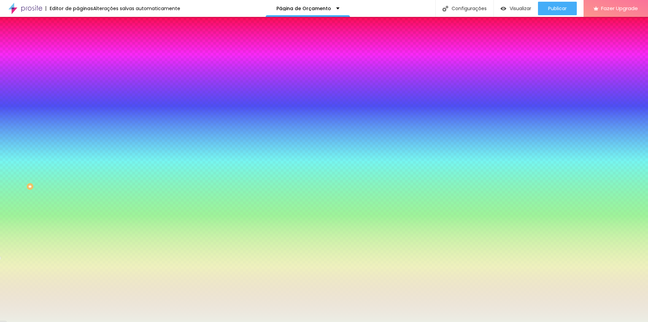
type input "10"
type input "0"
type input "3"
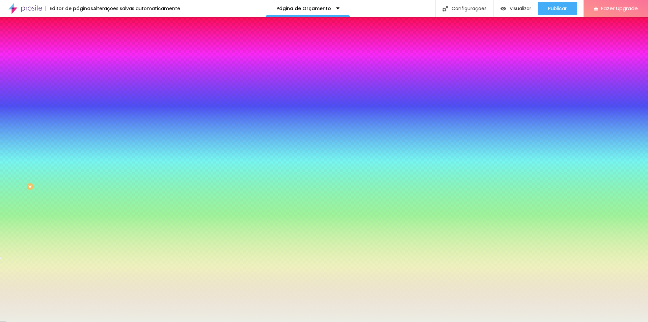
type input "69"
type input "191"
type input "200"
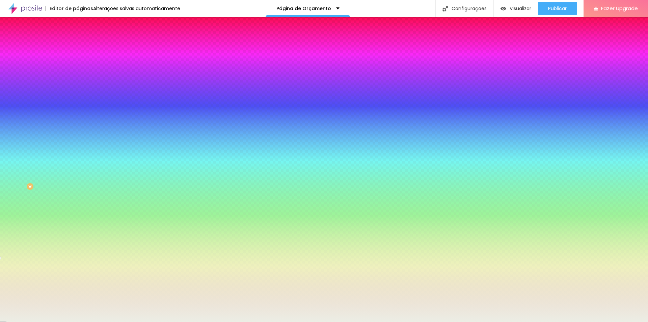
type input "200"
type input "176"
type input "95"
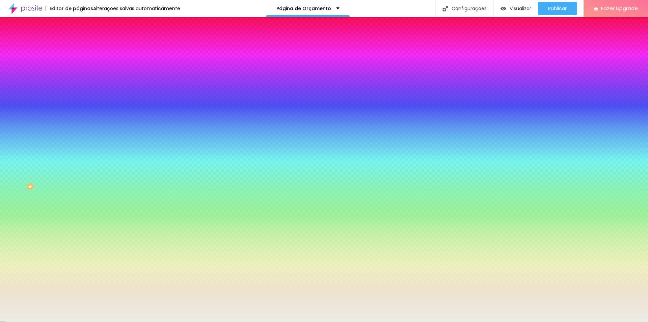
type input "99"
type input "117"
type input "140"
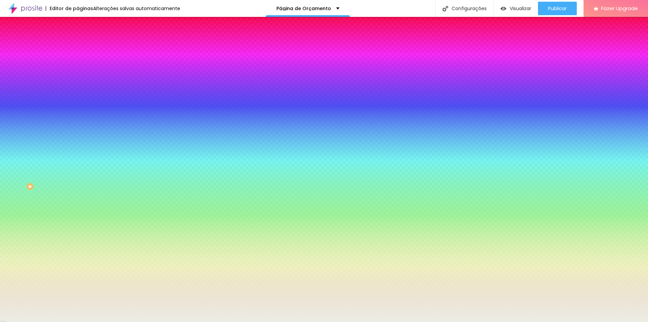
type input "140"
type input "153"
type input "160"
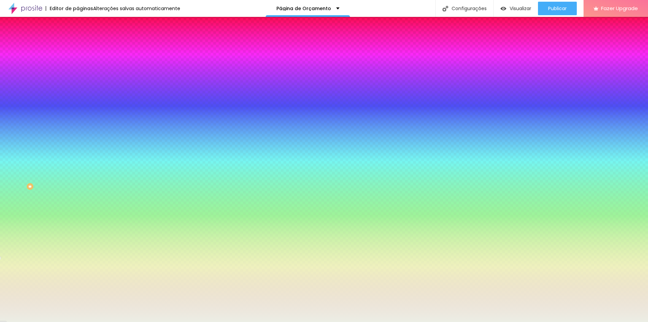
type input "156"
type input "150"
drag, startPoint x: 18, startPoint y: 83, endPoint x: 150, endPoint y: 98, distance: 132.5
click at [121, 150] on input "range" at bounding box center [100, 152] width 44 height 5
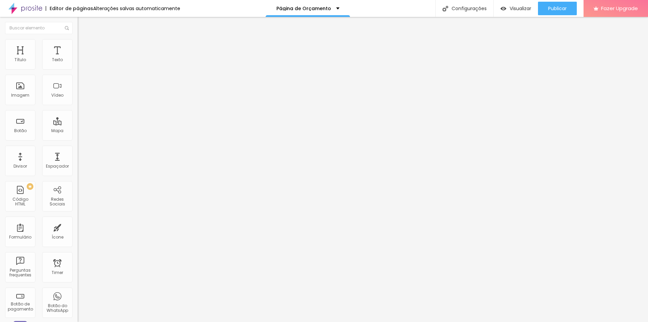
click at [78, 45] on li "Estilo" at bounding box center [117, 42] width 78 height 7
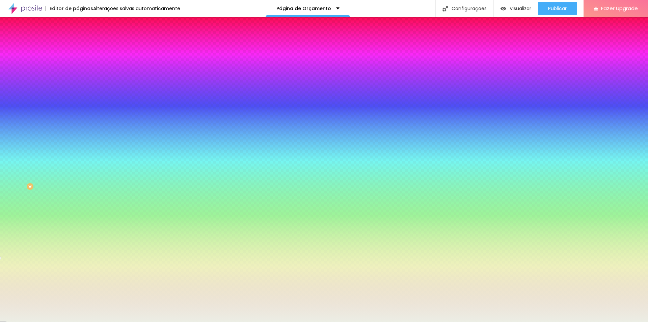
drag, startPoint x: 58, startPoint y: 82, endPoint x: 39, endPoint y: 86, distance: 18.6
click at [78, 150] on input "range" at bounding box center [100, 152] width 44 height 5
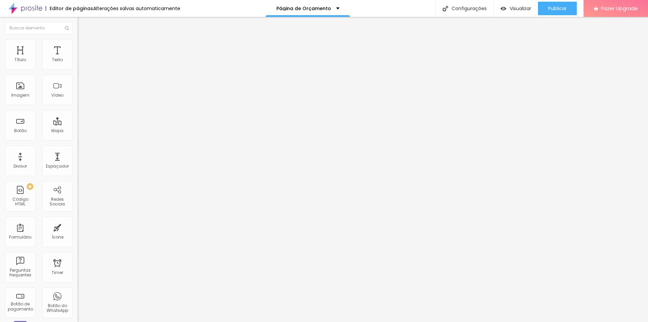
click at [78, 49] on ul "Conteúdo Estilo Avançado" at bounding box center [117, 42] width 78 height 20
click at [84, 47] on span "Estilo" at bounding box center [89, 44] width 10 height 6
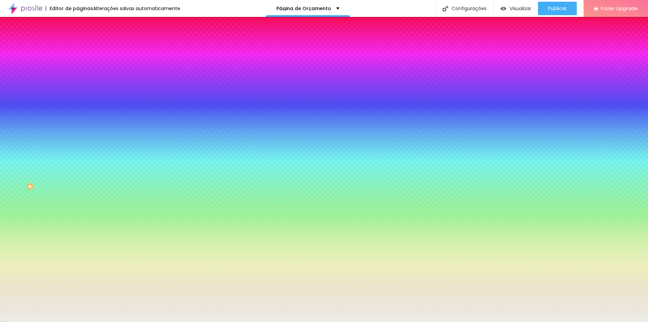
drag, startPoint x: 15, startPoint y: 82, endPoint x: 26, endPoint y: 82, distance: 11.2
click at [78, 150] on input "range" at bounding box center [100, 152] width 44 height 5
click at [78, 64] on div at bounding box center [117, 64] width 78 height 0
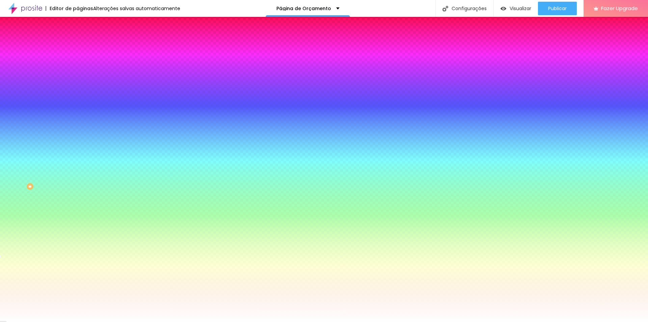
drag, startPoint x: 31, startPoint y: 98, endPoint x: 3, endPoint y: 69, distance: 40.6
click at [78, 69] on div "Cor de fundo Voltar ao padrão #FFFFFF 49 Borda arredondada" at bounding box center [117, 110] width 78 height 114
click at [78, 133] on div "Editar Coluna Conteúdo Estilo Avançado Cor de fundo Voltar ao padrão #FFFFFF 49…" at bounding box center [117, 169] width 78 height 305
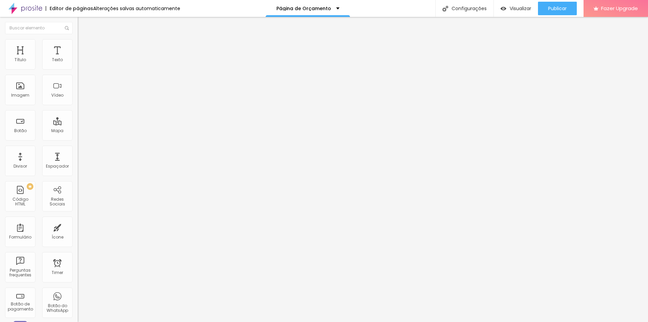
click at [78, 60] on div "Modo Encaixotado Encaixotado Completo" at bounding box center [117, 62] width 78 height 19
click at [78, 61] on span "Encaixotado" at bounding box center [91, 59] width 26 height 6
click at [78, 72] on span "Completo" at bounding box center [88, 69] width 21 height 6
click at [78, 65] on span "Encaixotado" at bounding box center [91, 63] width 26 height 6
click at [78, 61] on span "Encaixotado" at bounding box center [91, 59] width 26 height 6
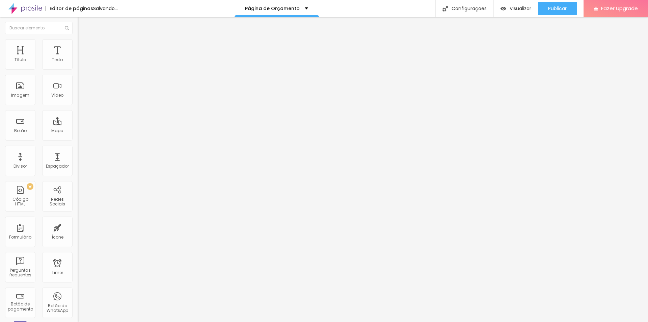
click at [84, 46] on span "Estilo" at bounding box center [89, 44] width 10 height 6
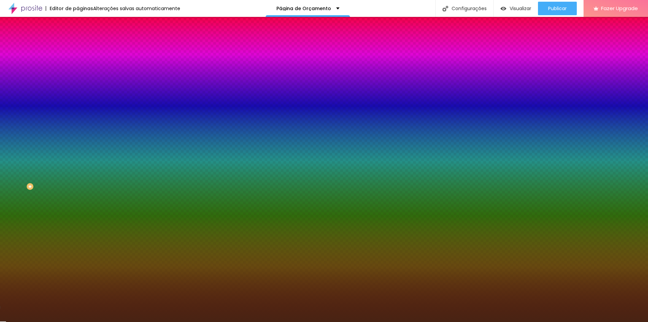
click at [78, 92] on div at bounding box center [117, 92] width 78 height 0
click at [78, 99] on input "#482313" at bounding box center [118, 95] width 81 height 7
paste input "A14615"
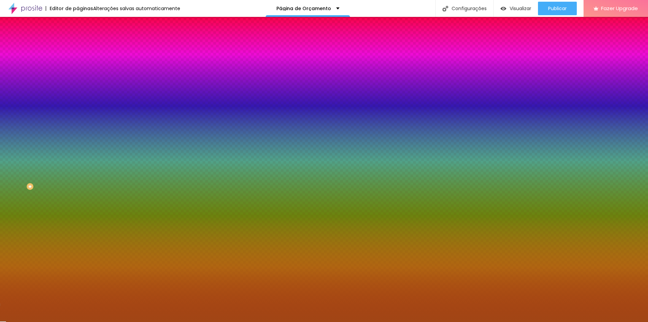
click at [78, 206] on div "Editar Seção Conteúdo Estilo Avançado Imagem de fundo Adicionar imagem Efeito d…" at bounding box center [117, 169] width 78 height 305
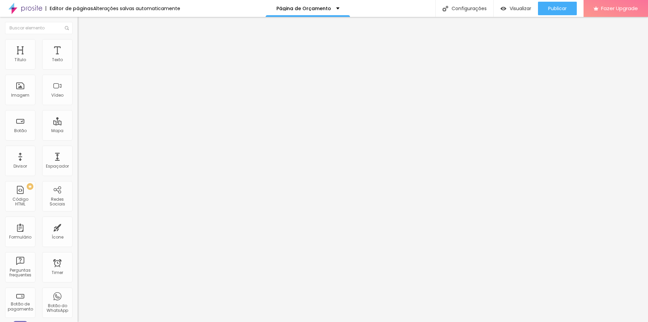
click at [78, 44] on img at bounding box center [81, 42] width 6 height 6
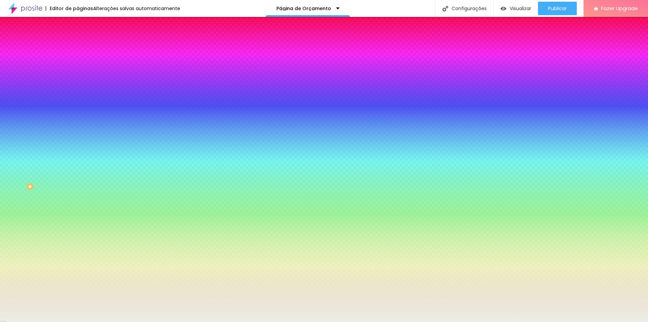
click at [78, 70] on input "#ECEEE5" at bounding box center [118, 67] width 81 height 7
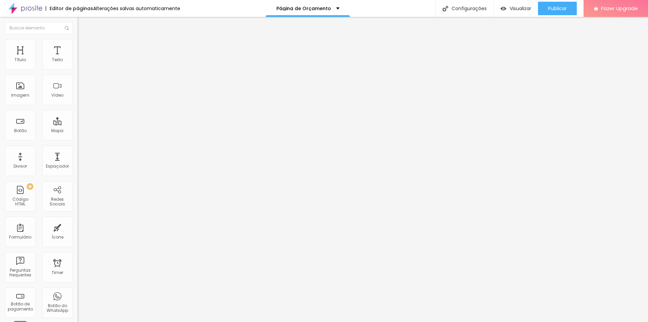
click at [78, 43] on img at bounding box center [81, 42] width 6 height 6
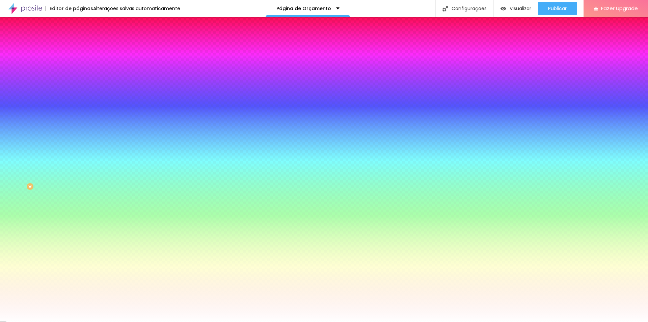
click at [78, 68] on input "#FFFFFF" at bounding box center [118, 67] width 81 height 7
paste input "ECEEE5"
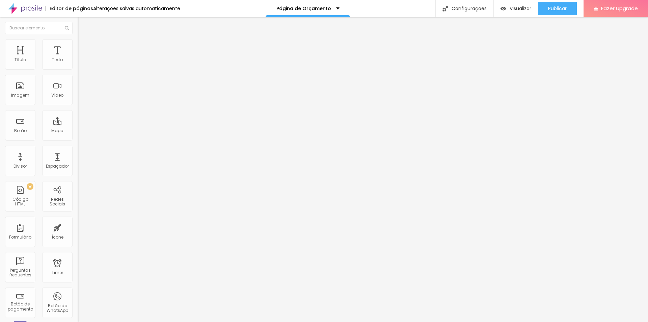
click at [78, 67] on img at bounding box center [80, 64] width 5 height 5
click at [78, 39] on img at bounding box center [81, 42] width 6 height 6
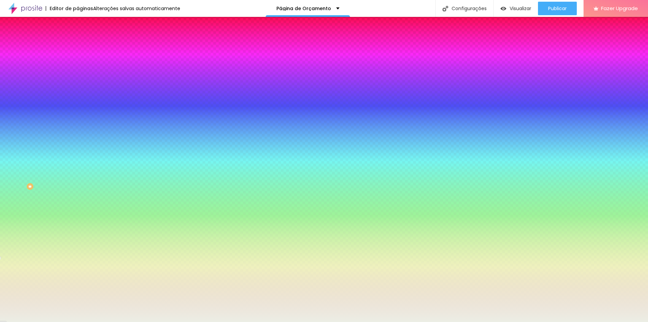
click at [78, 150] on input "range" at bounding box center [100, 152] width 44 height 5
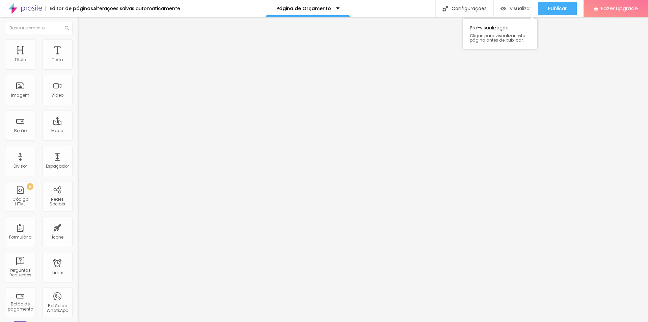
click at [518, 12] on div "Visualizar" at bounding box center [516, 9] width 31 height 14
click at [84, 48] on span "Avançado" at bounding box center [95, 51] width 22 height 6
click at [78, 44] on li "Estilo" at bounding box center [117, 42] width 78 height 7
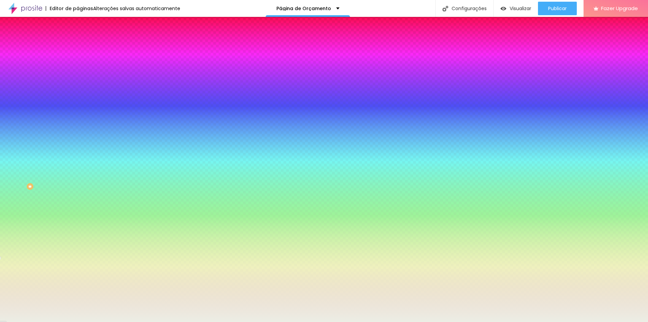
click at [78, 71] on input "#ECEEE5" at bounding box center [118, 67] width 81 height 7
click at [78, 68] on input "#ECEEE5" at bounding box center [118, 67] width 81 height 7
click at [78, 119] on div "Editar Coluna Conteúdo Estilo Avançado Cor de fundo Voltar ao padrão #ECEEE5 13…" at bounding box center [117, 169] width 78 height 305
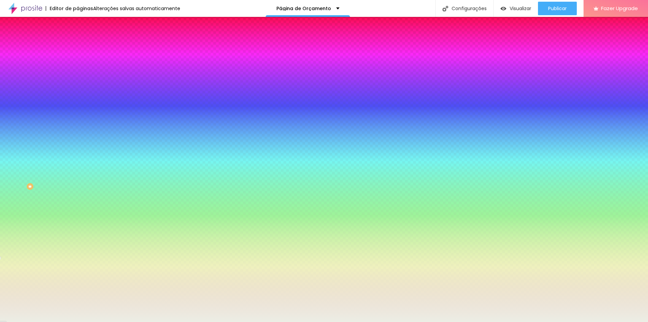
click at [78, 65] on input "#ECEEE5" at bounding box center [118, 67] width 81 height 7
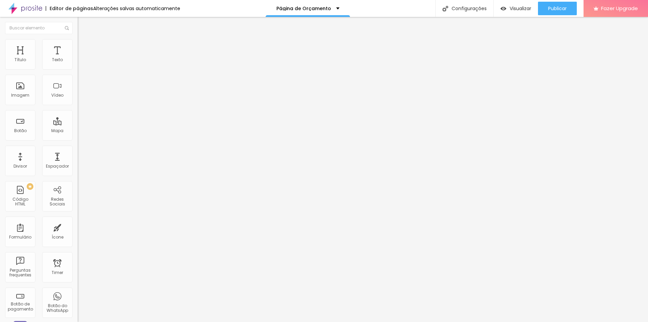
drag, startPoint x: 42, startPoint y: 43, endPoint x: 56, endPoint y: 59, distance: 21.6
click at [78, 43] on li "Estilo" at bounding box center [117, 42] width 78 height 7
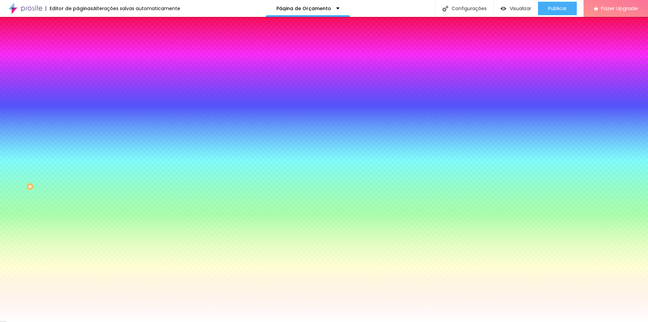
click at [84, 48] on span "Avançado" at bounding box center [95, 51] width 22 height 6
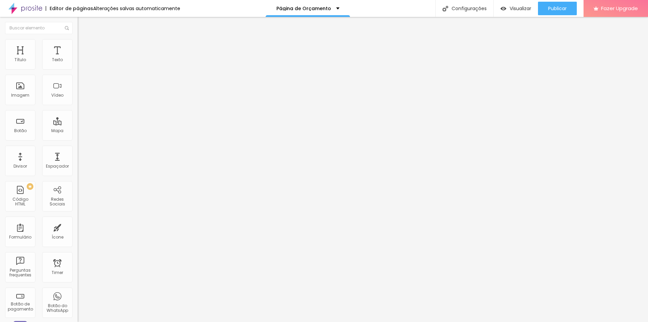
click at [78, 44] on li "Estilo" at bounding box center [117, 42] width 78 height 7
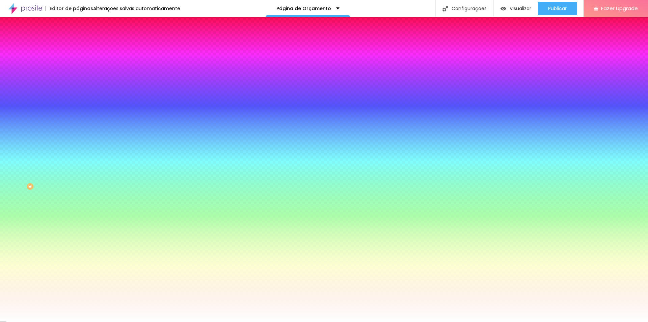
click at [78, 99] on input "#FFFFFF" at bounding box center [118, 95] width 81 height 7
paste input "ECEEE5"
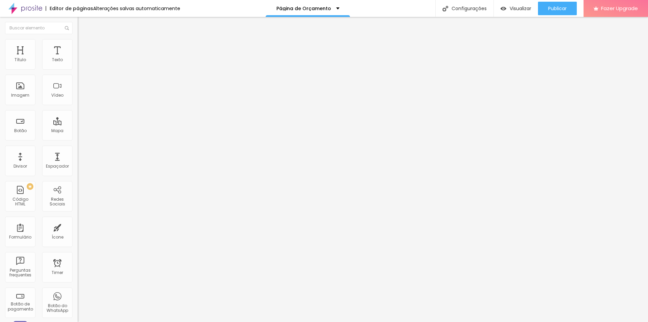
click at [78, 45] on li "Estilo" at bounding box center [117, 42] width 78 height 7
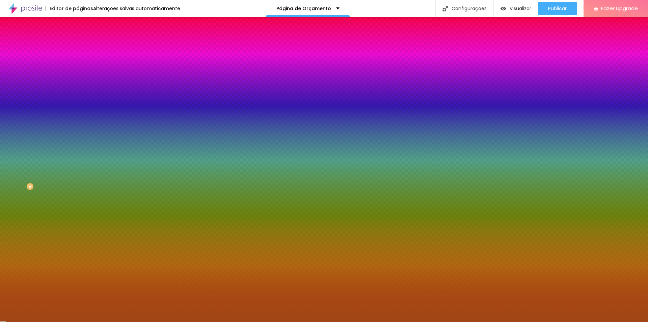
click at [84, 48] on span "Avançado" at bounding box center [95, 51] width 22 height 6
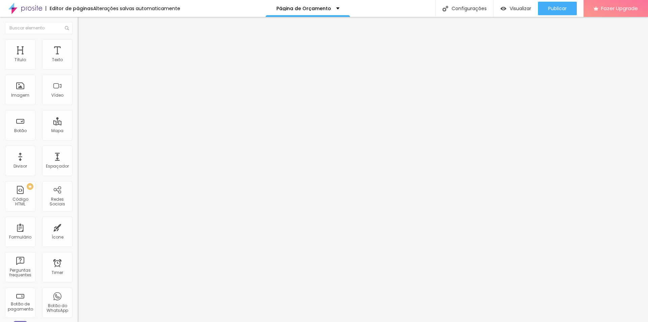
click at [78, 45] on ul "Conteúdo Estilo Avançado" at bounding box center [117, 42] width 78 height 20
click at [78, 43] on img at bounding box center [81, 42] width 6 height 6
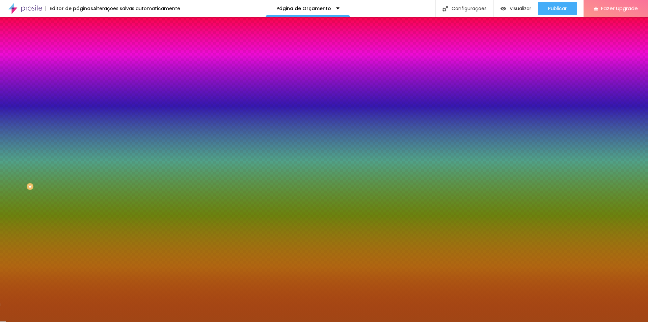
click at [78, 99] on input "#A14615" at bounding box center [118, 95] width 81 height 7
click at [78, 92] on div at bounding box center [117, 92] width 78 height 0
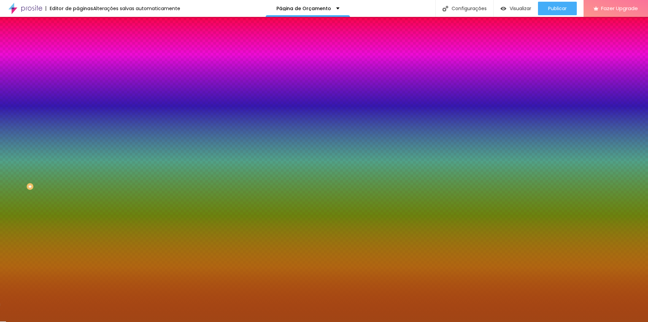
drag, startPoint x: 68, startPoint y: 150, endPoint x: 67, endPoint y: 199, distance: 49.0
click at [78, 199] on div "Editar Seção Conteúdo Estilo Avançado Imagem de fundo Adicionar imagem Efeito d…" at bounding box center [117, 169] width 78 height 305
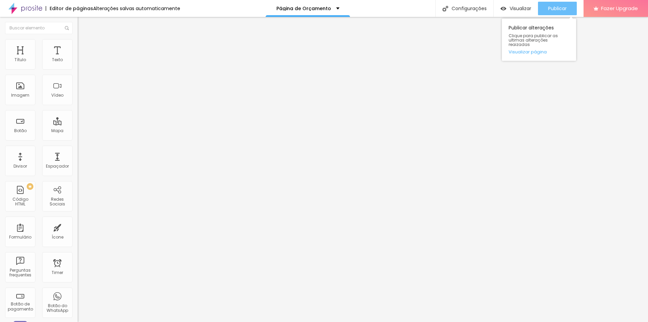
click at [552, 9] on span "Publicar" at bounding box center [557, 8] width 19 height 5
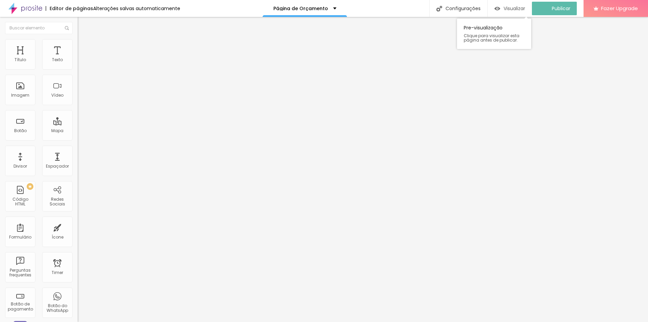
click at [500, 11] on img "button" at bounding box center [498, 9] width 6 height 6
click at [78, 42] on li "Estilo" at bounding box center [117, 42] width 78 height 7
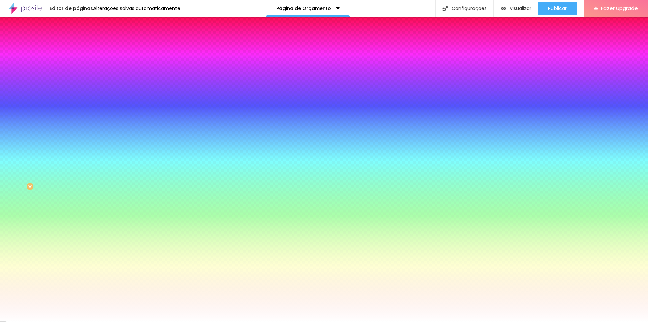
click at [84, 48] on span "Avançado" at bounding box center [95, 51] width 22 height 6
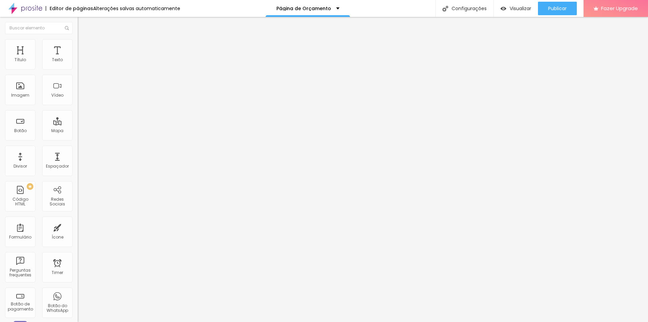
click at [78, 41] on img at bounding box center [81, 42] width 6 height 6
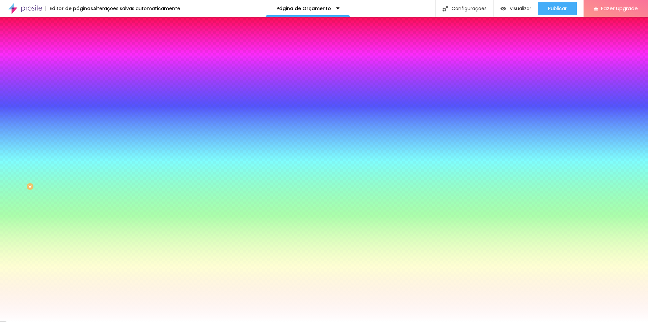
click at [78, 46] on li "Avançado" at bounding box center [117, 49] width 78 height 7
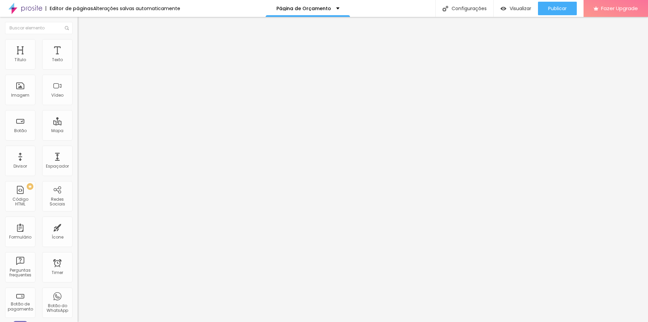
drag, startPoint x: 11, startPoint y: 100, endPoint x: 16, endPoint y: 103, distance: 5.9
click at [78, 248] on input "text" at bounding box center [118, 251] width 81 height 7
click at [78, 263] on div "Classes Html" at bounding box center [117, 265] width 78 height 4
click at [78, 248] on input "text" at bounding box center [118, 251] width 81 height 7
click at [78, 41] on img at bounding box center [81, 42] width 6 height 6
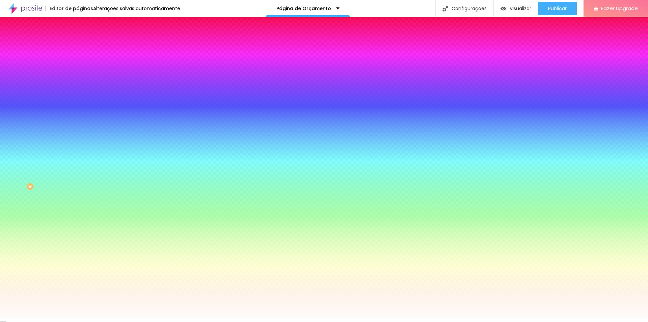
click at [78, 38] on img at bounding box center [81, 35] width 6 height 6
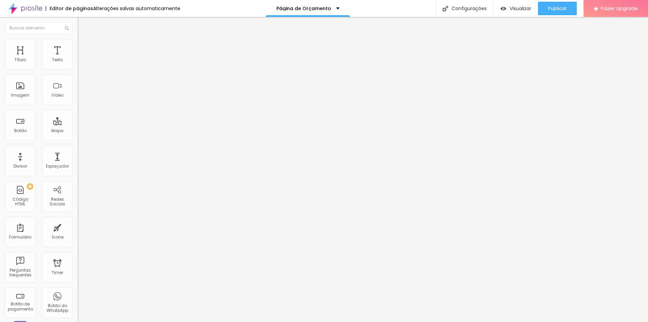
click at [78, 139] on input "https://" at bounding box center [118, 135] width 81 height 7
drag, startPoint x: 8, startPoint y: 150, endPoint x: 7, endPoint y: 156, distance: 6.1
click at [78, 148] on div at bounding box center [117, 148] width 78 height 0
click at [78, 139] on input "https://" at bounding box center [118, 135] width 81 height 7
click at [78, 43] on img at bounding box center [81, 42] width 6 height 6
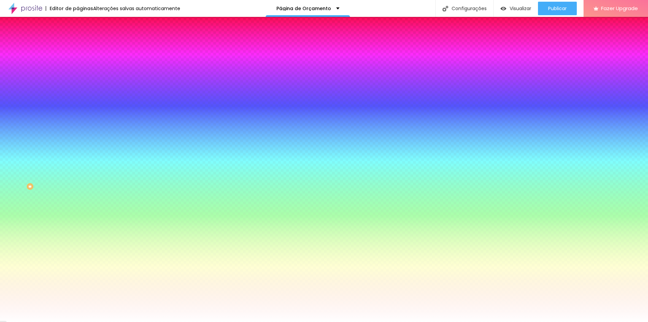
click at [78, 38] on img at bounding box center [81, 35] width 6 height 6
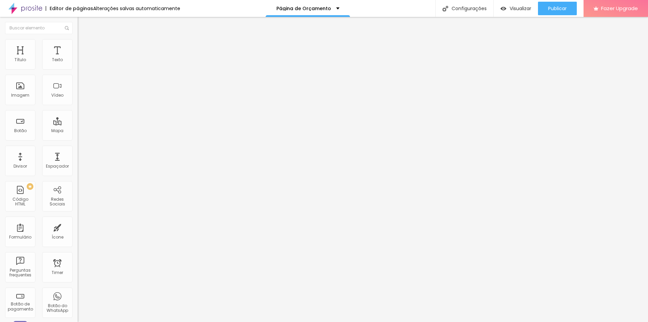
click at [78, 139] on input "https://api.whatsapp.com/send?phone=5514996055023&text=Ol%C3%A1%2C+gostei+do+pl…" at bounding box center [118, 135] width 81 height 7
click at [83, 25] on div "Editar Botão" at bounding box center [102, 24] width 39 height 5
click at [78, 139] on input "https://" at bounding box center [118, 135] width 81 height 7
paste input "https://api.whatsapp.com/send?phone=5514996055023&text=Ol%C3%A1%2C+gostei+do+pl…"
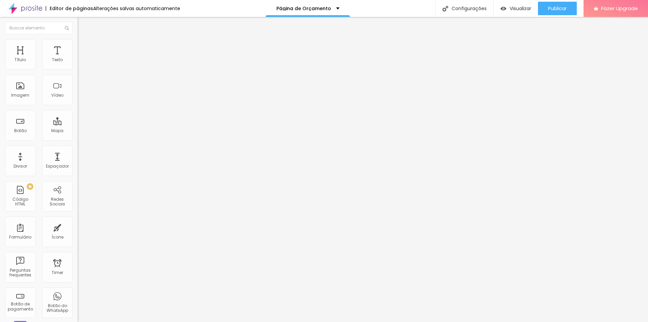
click at [78, 139] on input "https://https://api.whatsapp.com/send?phone=5514996055023&text=Ol%C3%A1%2C+gost…" at bounding box center [118, 135] width 81 height 7
drag, startPoint x: 35, startPoint y: 141, endPoint x: 77, endPoint y: 140, distance: 41.5
click at [78, 140] on div "Texto Solicitar orçamento Alinhamento Tamanho Normal Pequeno Normal Grande Link…" at bounding box center [117, 104] width 78 height 102
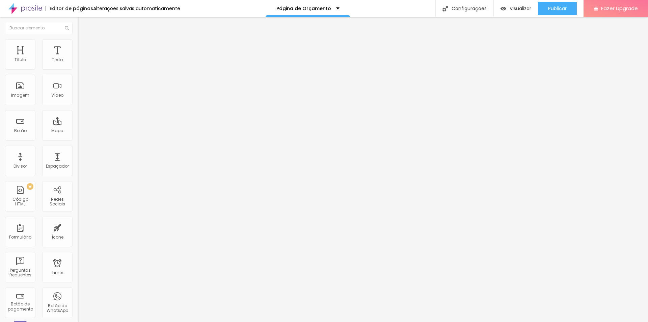
click at [78, 137] on input "https://https://api.whatsapp.com/send?phone=5514996055023&text=Ol%C3%A1%2C+gost…" at bounding box center [118, 135] width 81 height 7
click at [78, 138] on input "https://https://api.whatsapp.com/send?phone=5514996055023&text=Ol%C3%A1%2C+gost…" at bounding box center [118, 135] width 81 height 7
paste input "Olá+gostaria+de+solicitar+um+orçament"
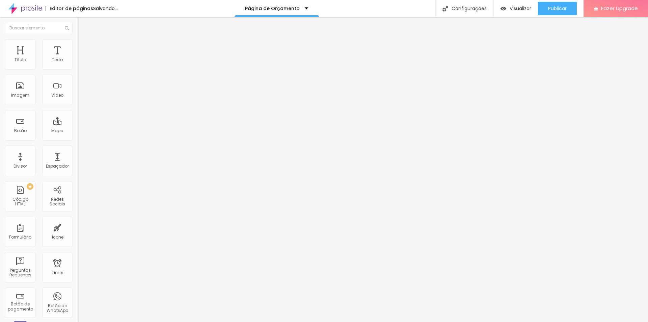
click at [78, 185] on div "Editar Botão Conteúdo Estilo Avançado Texto Solicitar orçamento Alinhamento Tam…" at bounding box center [117, 169] width 78 height 305
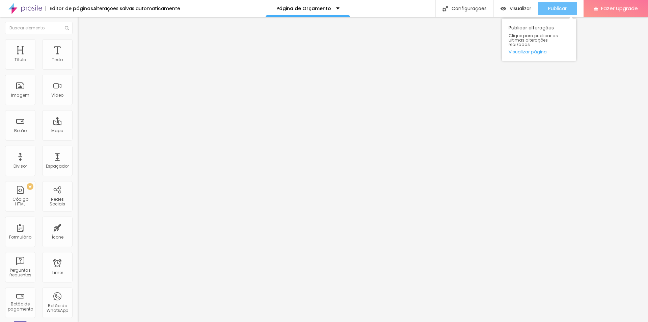
click at [566, 7] on span "Publicar" at bounding box center [557, 8] width 19 height 5
click at [571, 10] on button "Publicar" at bounding box center [557, 9] width 39 height 14
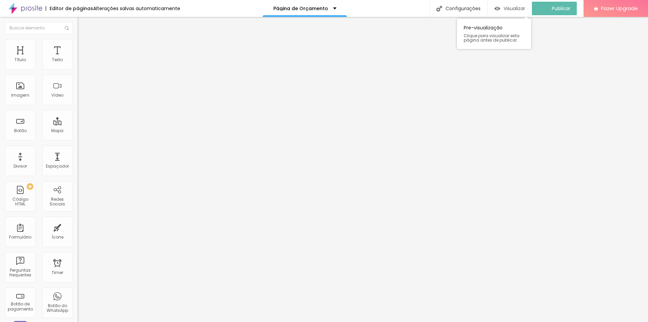
click at [515, 6] on span "Visualizar" at bounding box center [515, 8] width 22 height 5
click at [78, 120] on div "Link" at bounding box center [117, 124] width 78 height 8
click at [78, 152] on div "Abrir em uma nova aba" at bounding box center [117, 153] width 78 height 3
click at [78, 151] on div "Abrir em uma nova aba" at bounding box center [117, 149] width 78 height 3
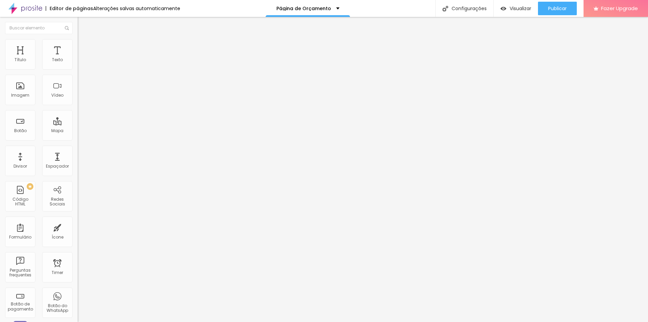
click at [78, 139] on input "Olá+gostaria+de+solicitar+um+orçamento." at bounding box center [118, 135] width 81 height 7
paste input "https://api.whatsapp.com/send?phone=5514996055023&text=Ol%C3%A1%2C+gostei+do+pl…"
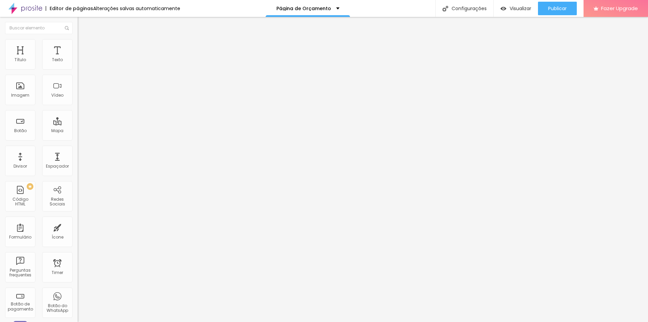
scroll to position [0, 136]
drag, startPoint x: 70, startPoint y: 140, endPoint x: 32, endPoint y: 137, distance: 37.2
click at [78, 137] on input "https://api.whatsapp.com/send?phone=5514996055023&text=Ol%C3%A1%2C+gostei+do+pl…" at bounding box center [118, 135] width 81 height 7
paste input "Olá+gostaria+de+solicitar+um+orçament"
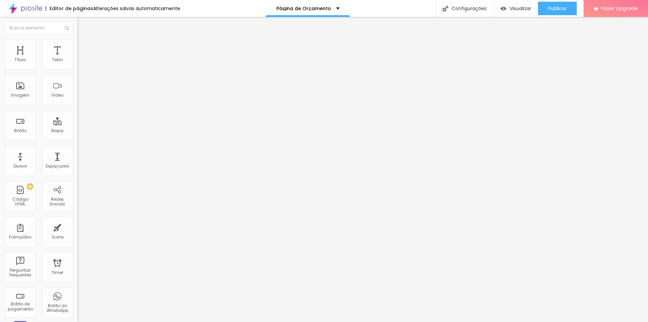
click at [78, 192] on div "Editar Botão Conteúdo Estilo Avançado Texto Solicitar orçamento Alinhamento Tam…" at bounding box center [117, 169] width 78 height 305
click at [552, 8] on span "Publicar" at bounding box center [557, 8] width 19 height 5
click at [517, 12] on div "Visualizar" at bounding box center [510, 9] width 31 height 14
click at [78, 42] on li "Estilo" at bounding box center [117, 42] width 78 height 7
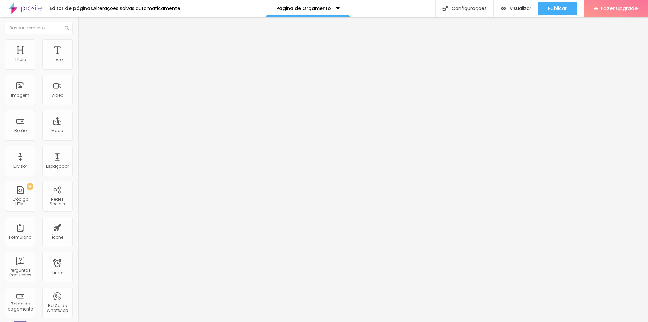
click at [78, 39] on li "Conteúdo" at bounding box center [117, 35] width 78 height 7
click at [78, 44] on li "Estilo" at bounding box center [117, 42] width 78 height 7
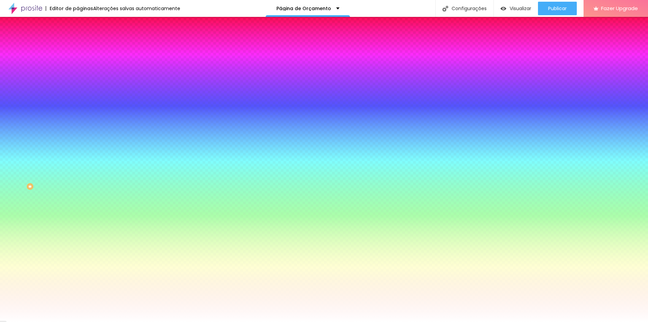
click at [84, 48] on span "Avançado" at bounding box center [95, 51] width 22 height 6
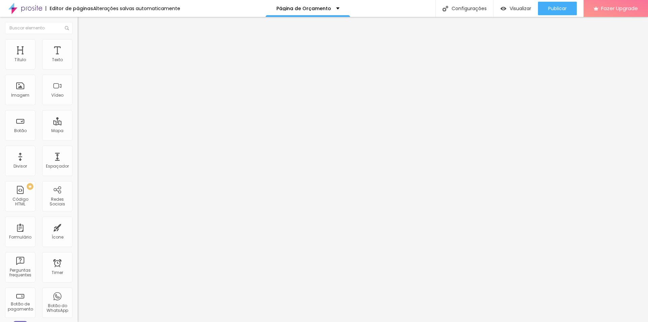
click at [83, 27] on img "button" at bounding box center [85, 24] width 5 height 5
drag, startPoint x: 36, startPoint y: 105, endPoint x: 50, endPoint y: 107, distance: 13.6
click at [78, 170] on input "range" at bounding box center [100, 172] width 44 height 5
click at [78, 170] on div at bounding box center [117, 173] width 78 height 6
click at [78, 170] on input "range" at bounding box center [100, 172] width 44 height 5
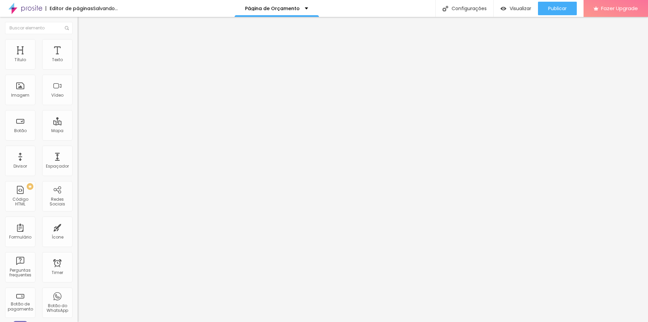
click at [78, 63] on input "Alboom Brasil" at bounding box center [118, 60] width 81 height 7
drag, startPoint x: 40, startPoint y: 73, endPoint x: 9, endPoint y: 73, distance: 30.7
click at [78, 63] on input "Alboom Brasil" at bounding box center [118, 60] width 81 height 7
click at [78, 63] on input "Itapui" at bounding box center [118, 60] width 81 height 7
click at [78, 67] on img at bounding box center [80, 64] width 5 height 5
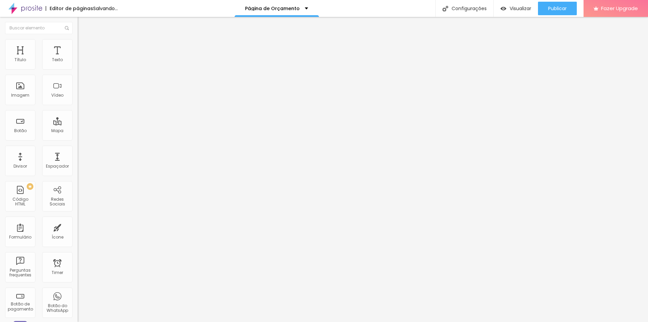
drag, startPoint x: 47, startPoint y: 66, endPoint x: 61, endPoint y: 66, distance: 14.2
click at [78, 61] on img at bounding box center [80, 59] width 5 height 5
click at [78, 68] on div at bounding box center [117, 70] width 78 height 5
click at [78, 61] on img at bounding box center [80, 59] width 5 height 5
click at [78, 67] on img at bounding box center [80, 64] width 5 height 5
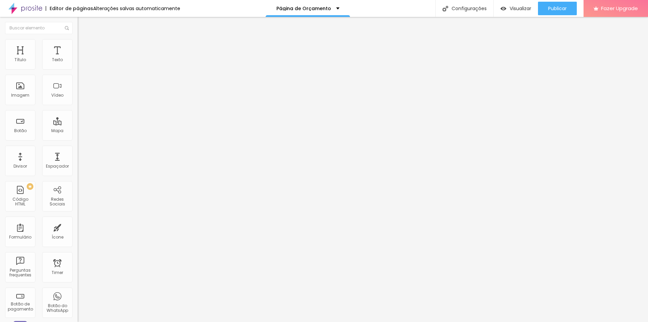
click at [78, 41] on img at bounding box center [81, 42] width 6 height 6
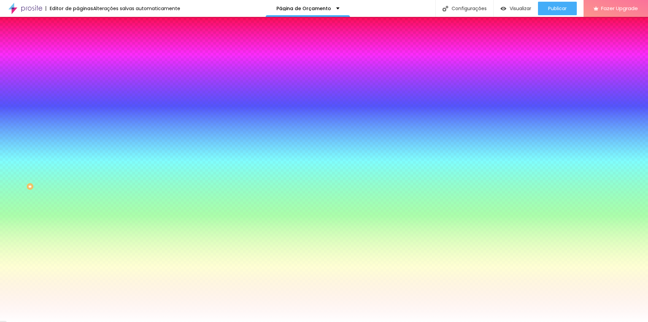
drag, startPoint x: 16, startPoint y: 82, endPoint x: 3, endPoint y: 85, distance: 12.9
click at [78, 150] on input "range" at bounding box center [100, 152] width 44 height 5
click at [84, 48] on span "Avançado" at bounding box center [95, 51] width 22 height 6
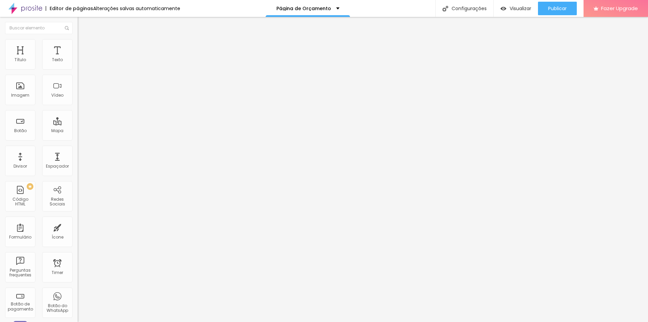
drag, startPoint x: 14, startPoint y: 68, endPoint x: 0, endPoint y: 72, distance: 14.3
click at [78, 131] on input "range" at bounding box center [100, 133] width 44 height 5
click at [84, 45] on span "Estilo" at bounding box center [89, 44] width 10 height 6
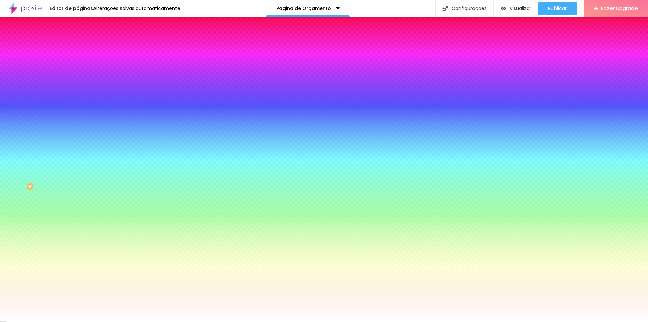
click at [84, 40] on span "Conteúdo" at bounding box center [94, 37] width 21 height 6
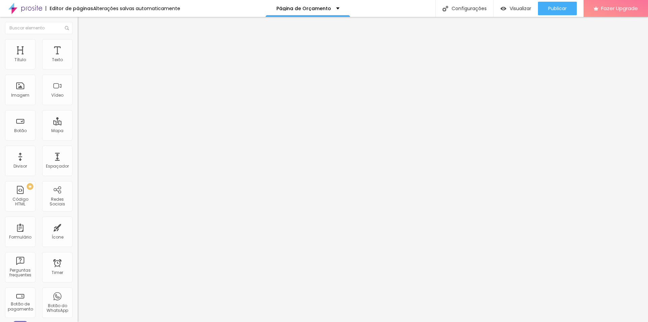
click at [83, 25] on img "button" at bounding box center [85, 24] width 5 height 5
click at [83, 24] on img "button" at bounding box center [85, 24] width 5 height 5
drag, startPoint x: 26, startPoint y: 126, endPoint x: 17, endPoint y: 127, distance: 9.2
click at [78, 78] on input "range" at bounding box center [100, 75] width 44 height 5
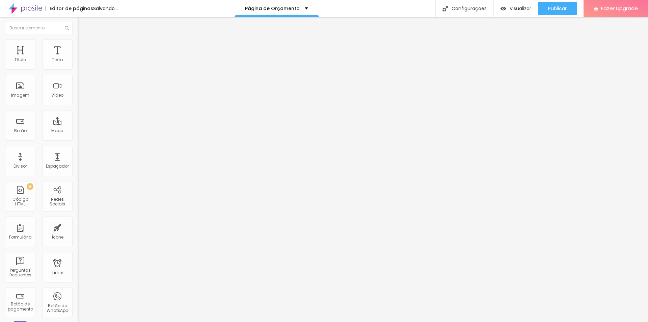
click at [84, 47] on span "Estilo" at bounding box center [89, 44] width 10 height 6
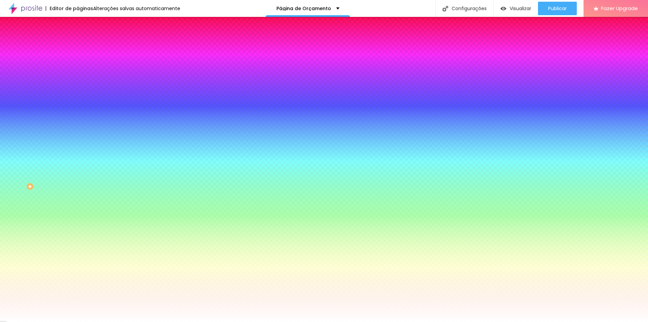
drag, startPoint x: 16, startPoint y: 116, endPoint x: 0, endPoint y: 116, distance: 15.5
click at [78, 187] on input "range" at bounding box center [100, 189] width 44 height 5
click at [78, 46] on li "Avançado" at bounding box center [117, 49] width 78 height 7
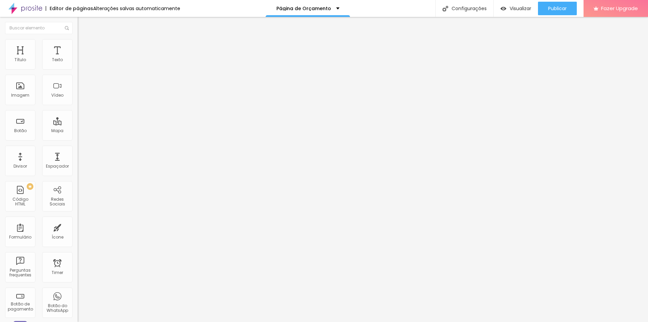
drag, startPoint x: 58, startPoint y: 73, endPoint x: 28, endPoint y: 74, distance: 29.8
click at [78, 74] on div "10 Espaço de cima 10 Espaço de baixo ID Html Classes Html Visível nos dispositi…" at bounding box center [117, 195] width 78 height 284
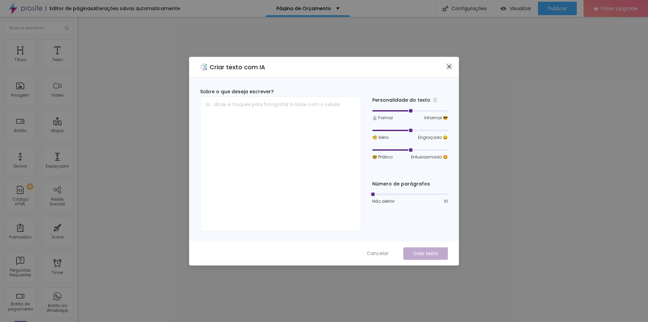
click at [446, 69] on span "Close" at bounding box center [449, 66] width 7 height 5
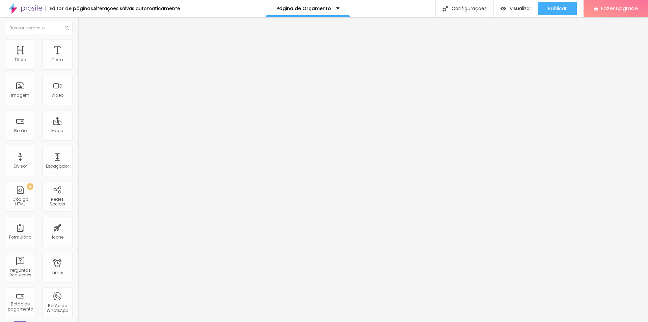
click at [84, 46] on span "Estilo" at bounding box center [89, 44] width 10 height 6
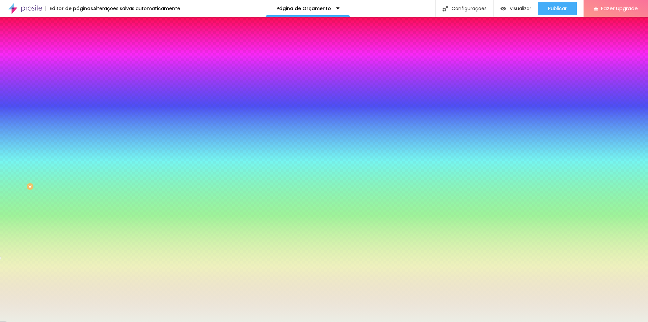
click at [78, 62] on span "Adicionar imagem" at bounding box center [100, 59] width 44 height 6
click at [78, 99] on input "#ECEEE5" at bounding box center [118, 95] width 81 height 7
click at [78, 92] on div at bounding box center [117, 92] width 78 height 0
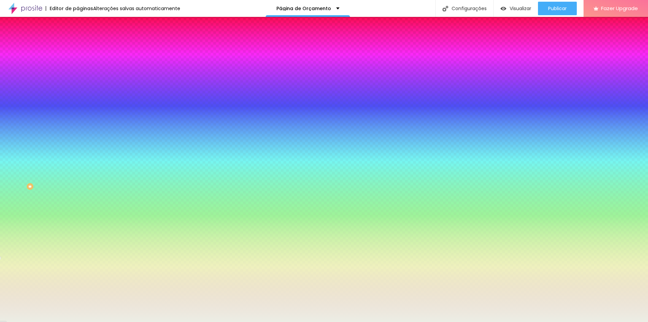
click at [82, 90] on icon "button" at bounding box center [83, 87] width 3 height 5
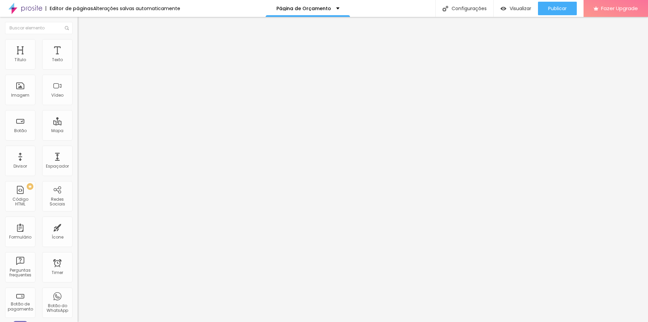
click at [78, 43] on li "Estilo" at bounding box center [117, 42] width 78 height 7
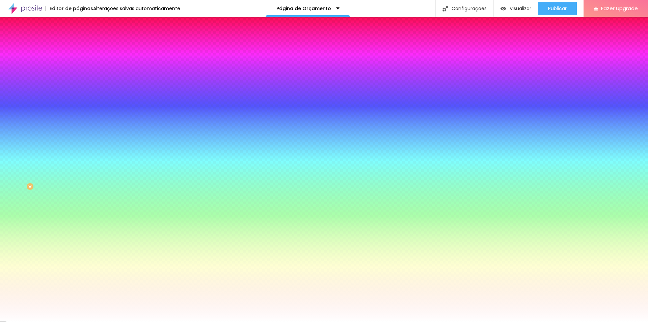
click at [78, 70] on span "Nenhum" at bounding box center [87, 67] width 18 height 6
click at [78, 81] on span "Parallax" at bounding box center [86, 78] width 17 height 6
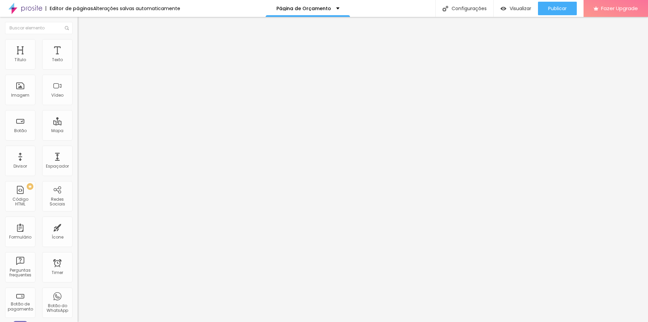
click at [84, 47] on span "Avançado" at bounding box center [95, 44] width 22 height 6
click at [78, 42] on ul "Estilo Avançado" at bounding box center [117, 39] width 78 height 14
click at [78, 39] on li "Estilo" at bounding box center [117, 35] width 78 height 7
click at [78, 44] on li "Estilo" at bounding box center [117, 42] width 78 height 7
click at [78, 39] on li "Estilo" at bounding box center [117, 42] width 78 height 7
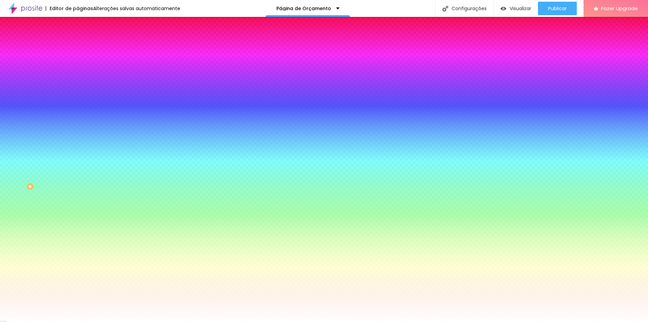
click at [78, 92] on div at bounding box center [117, 92] width 78 height 0
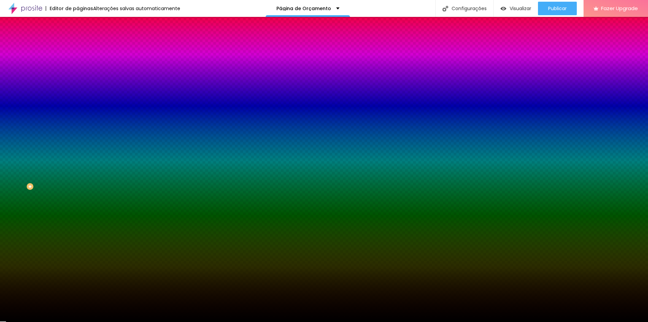
drag, startPoint x: 15, startPoint y: 137, endPoint x: 0, endPoint y: 201, distance: 65.4
click at [78, 201] on div "Editar Seção Conteúdo Estilo Avançado Imagem de fundo Trocar imagem Efeito da I…" at bounding box center [117, 169] width 78 height 305
click at [78, 103] on div "Efeitos de fundo" at bounding box center [117, 101] width 78 height 4
click at [78, 92] on div at bounding box center [117, 92] width 78 height 0
click at [68, 157] on div at bounding box center [324, 161] width 648 height 322
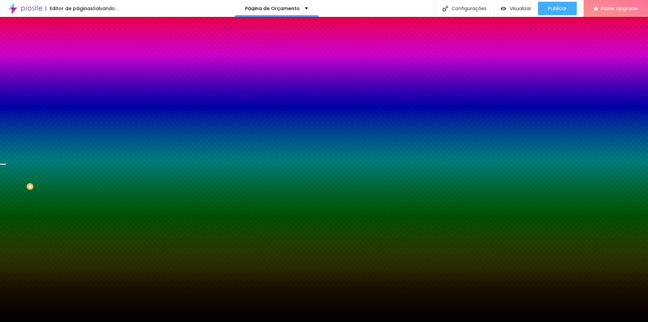
click at [78, 99] on input "#000000" at bounding box center [118, 95] width 81 height 7
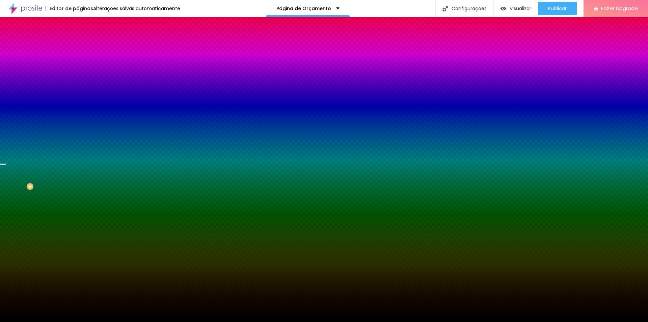
paste input "A14615"
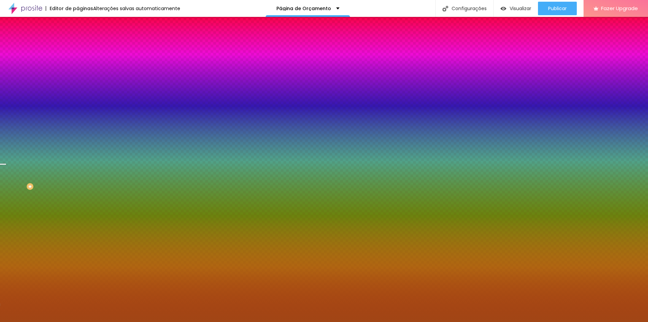
click at [78, 99] on input "#A14615" at bounding box center [118, 95] width 81 height 7
paste input "1A233C"
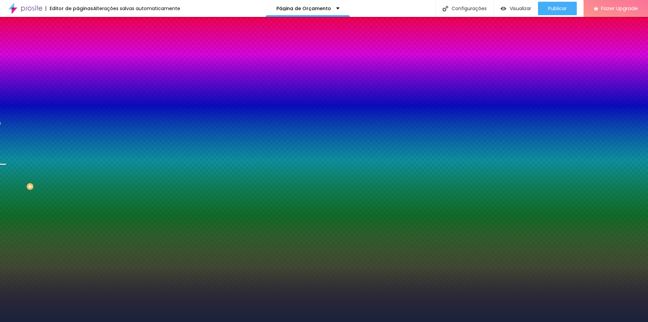
click at [78, 92] on div at bounding box center [117, 92] width 78 height 0
drag, startPoint x: 68, startPoint y: 157, endPoint x: 64, endPoint y: 163, distance: 7.3
click at [6, 205] on div at bounding box center [2, 205] width 7 height 1
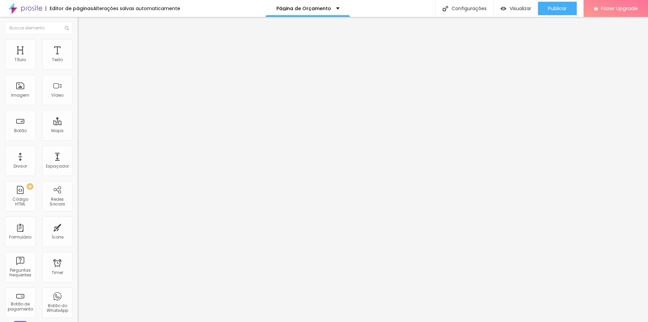
click at [78, 42] on img at bounding box center [81, 42] width 6 height 6
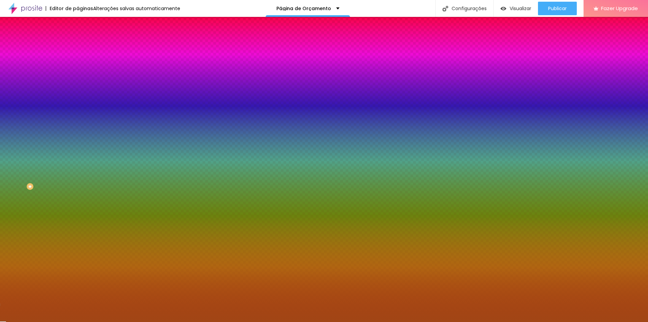
click at [78, 99] on input "#A14615" at bounding box center [118, 95] width 81 height 7
